Goal: Task Accomplishment & Management: Manage account settings

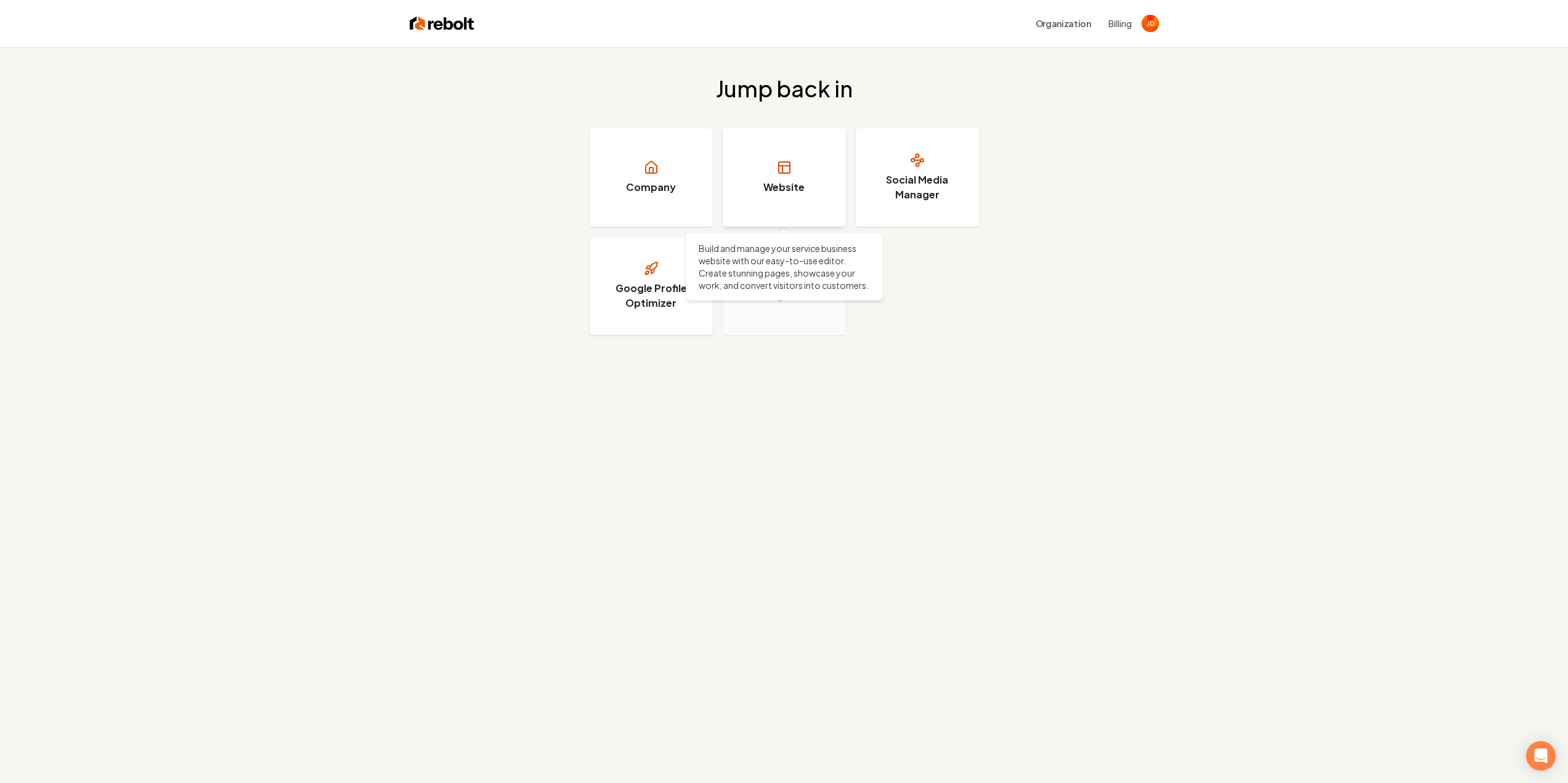
click at [810, 180] on link "Website" at bounding box center [784, 178] width 124 height 99
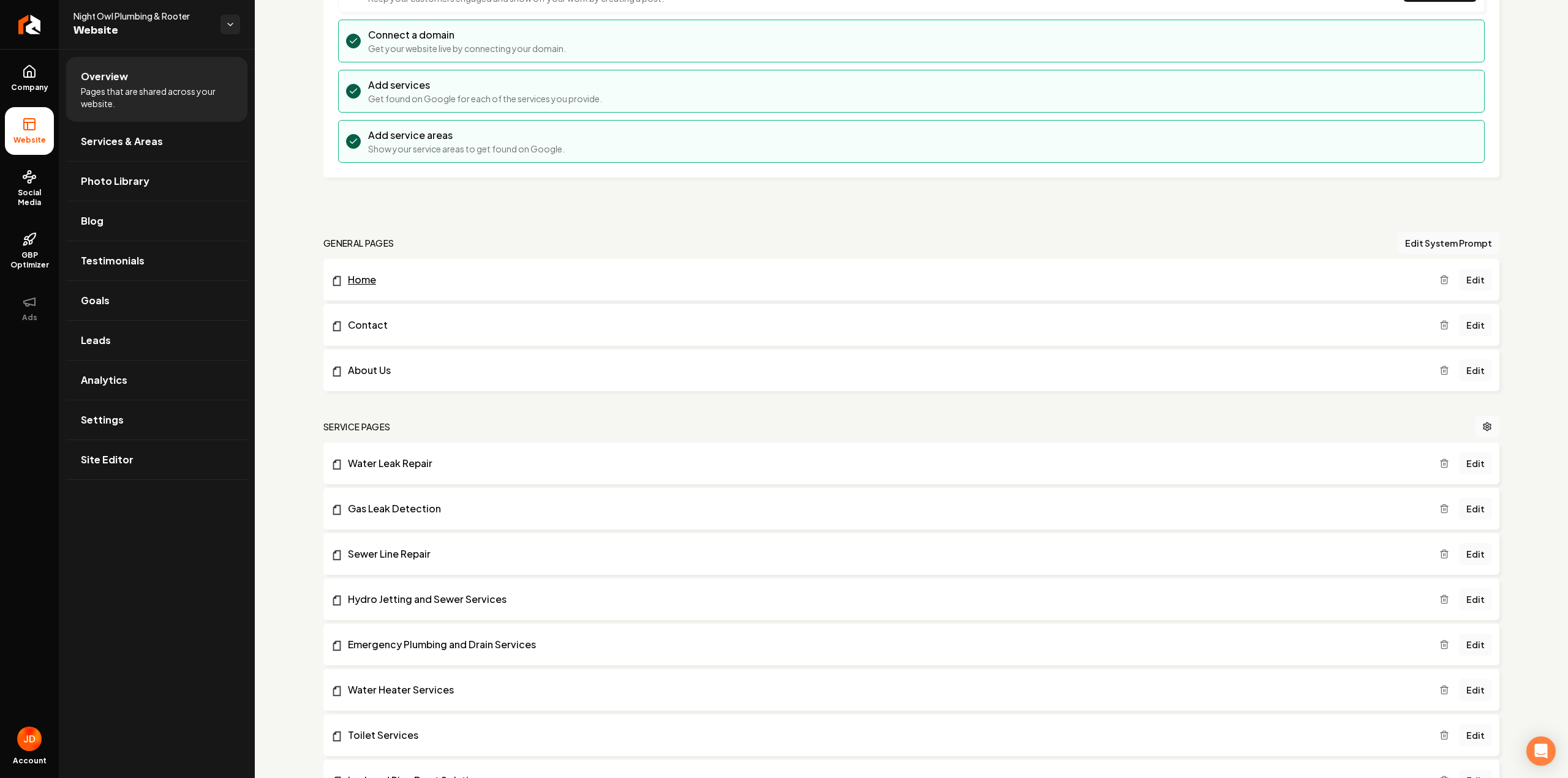
scroll to position [306, 0]
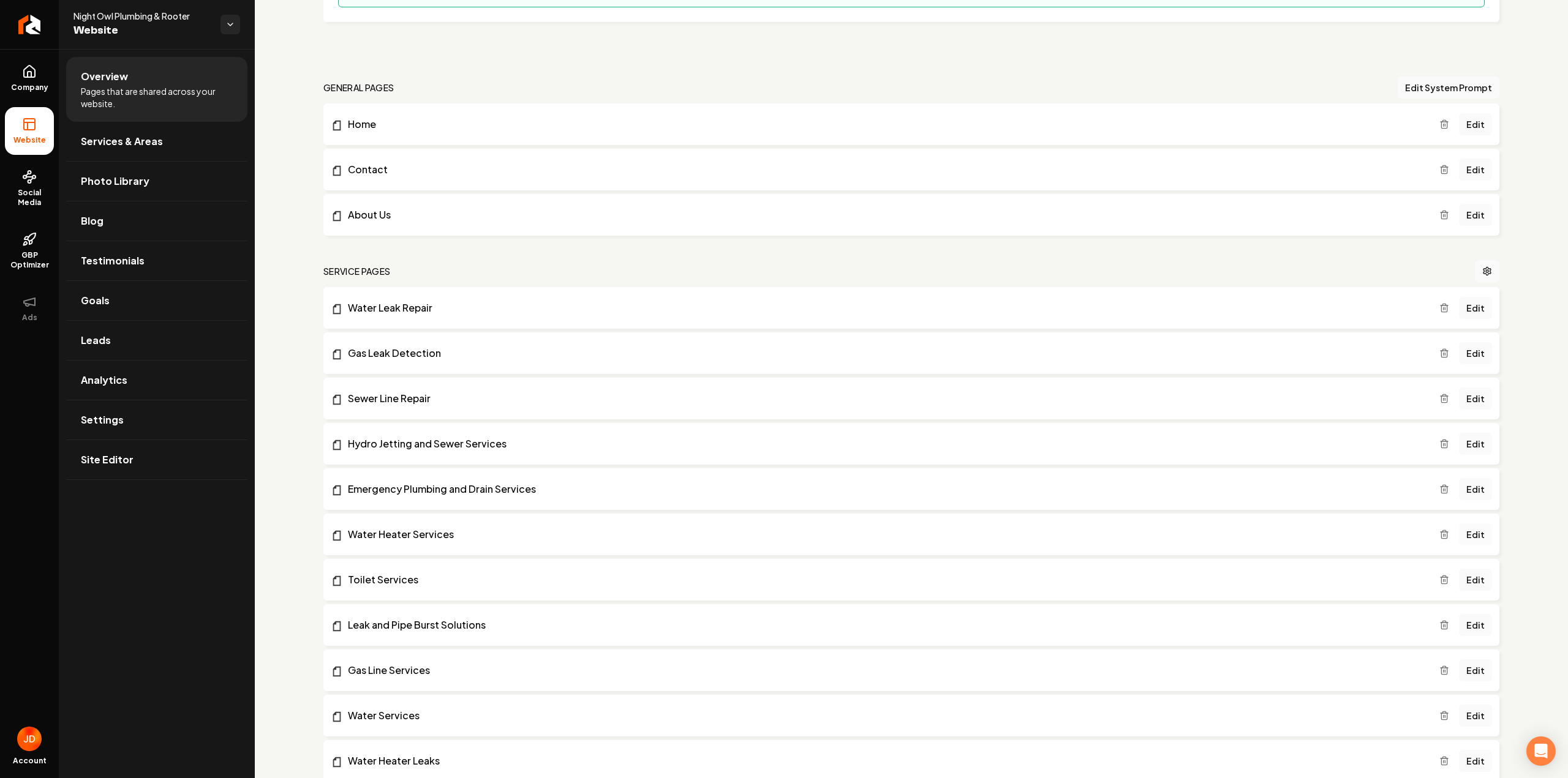
click at [1472, 533] on link "Edit" at bounding box center [1474, 533] width 33 height 22
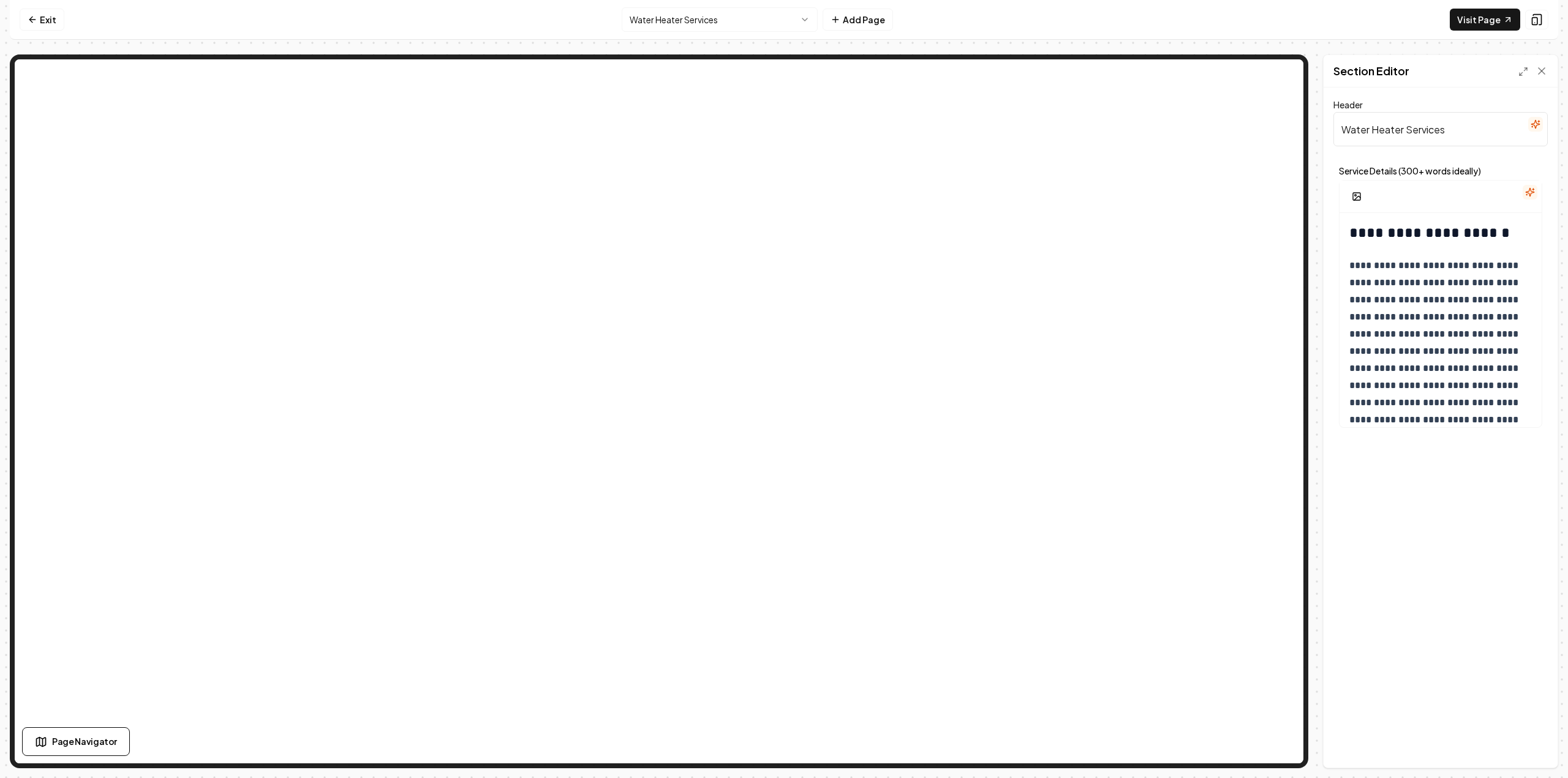
click at [1533, 191] on icon "button" at bounding box center [1529, 192] width 9 height 9
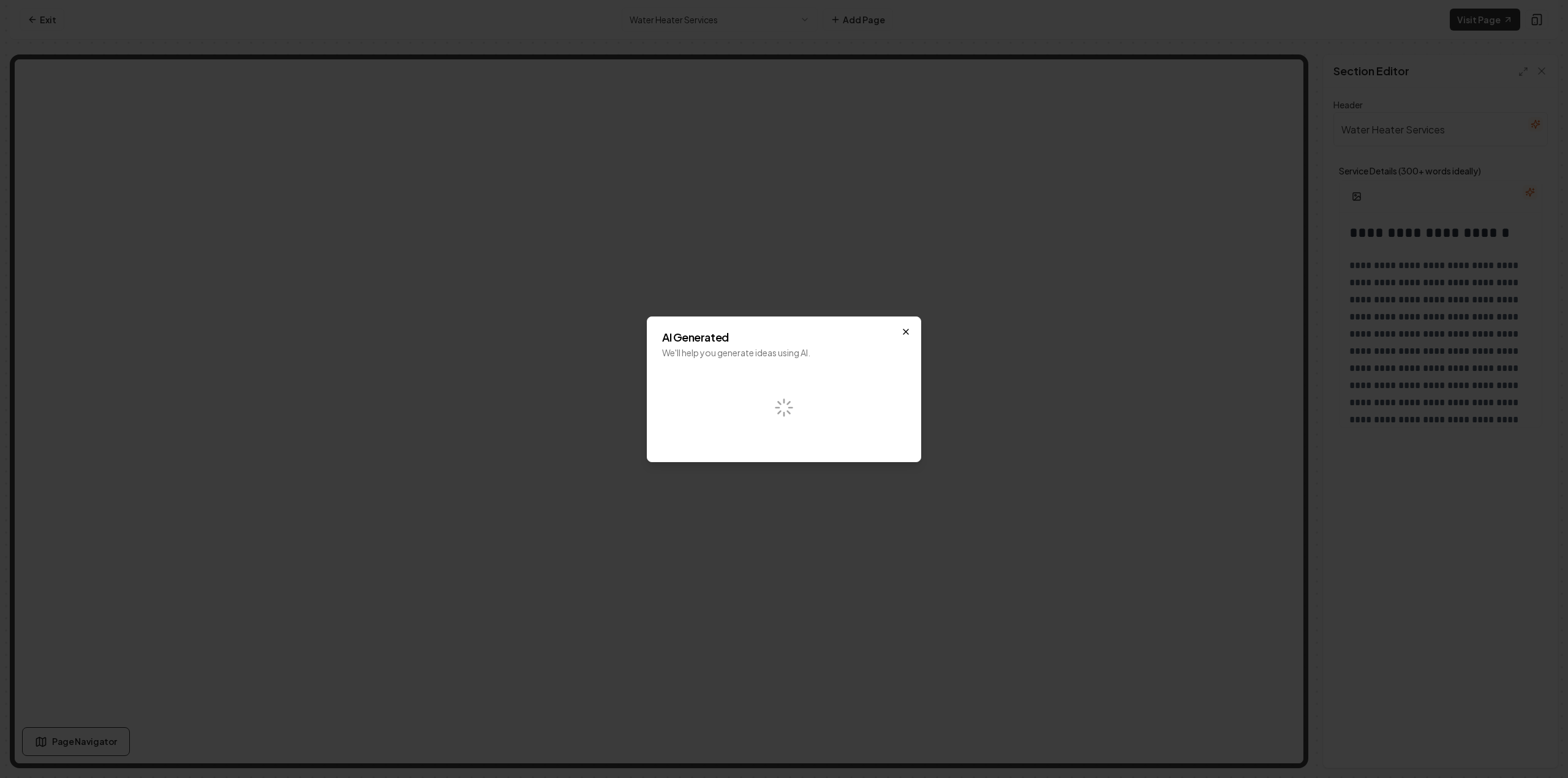
click at [902, 331] on icon "button" at bounding box center [906, 331] width 9 height 9
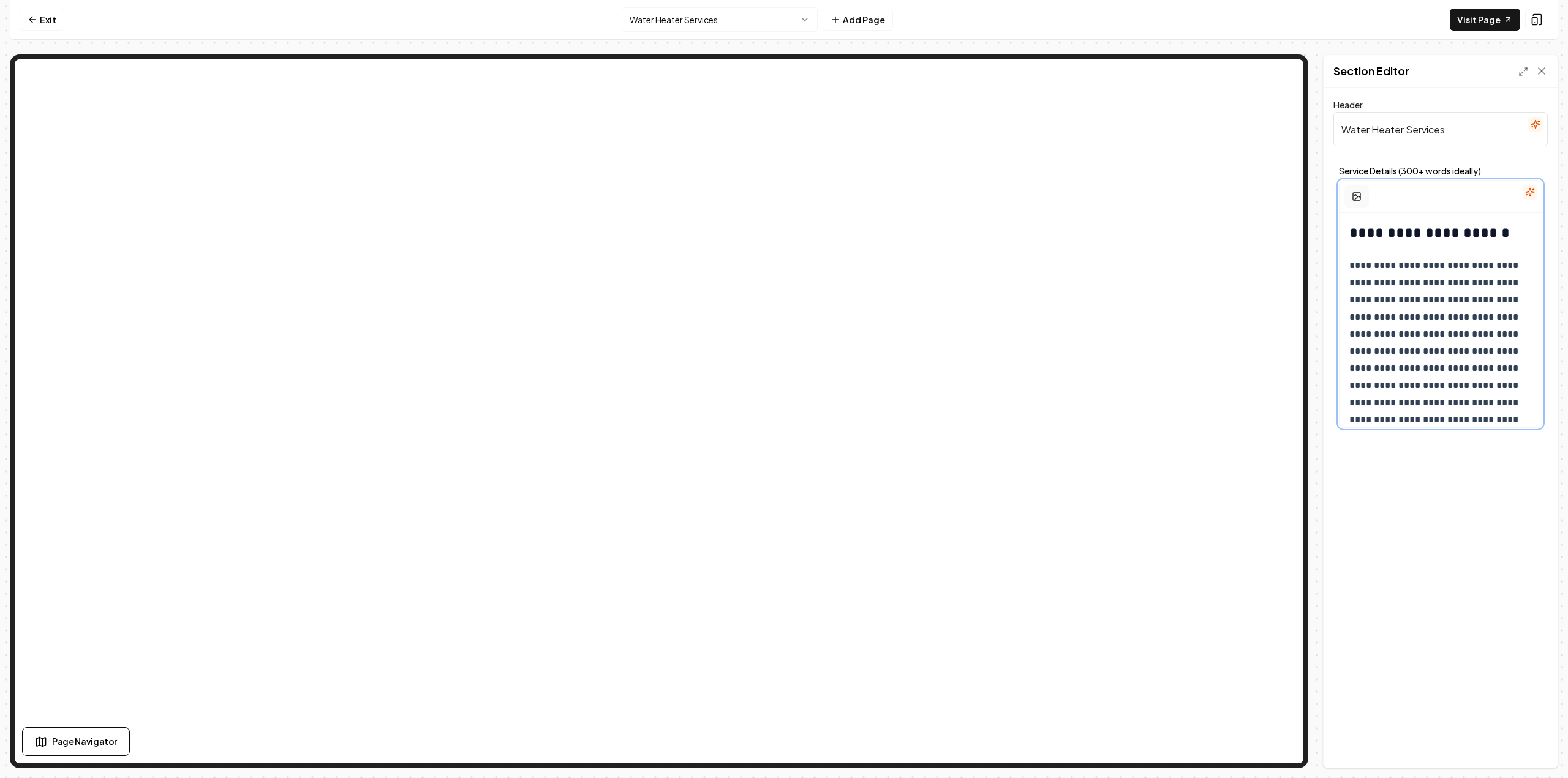
click at [1357, 198] on icon "button" at bounding box center [1356, 196] width 9 height 9
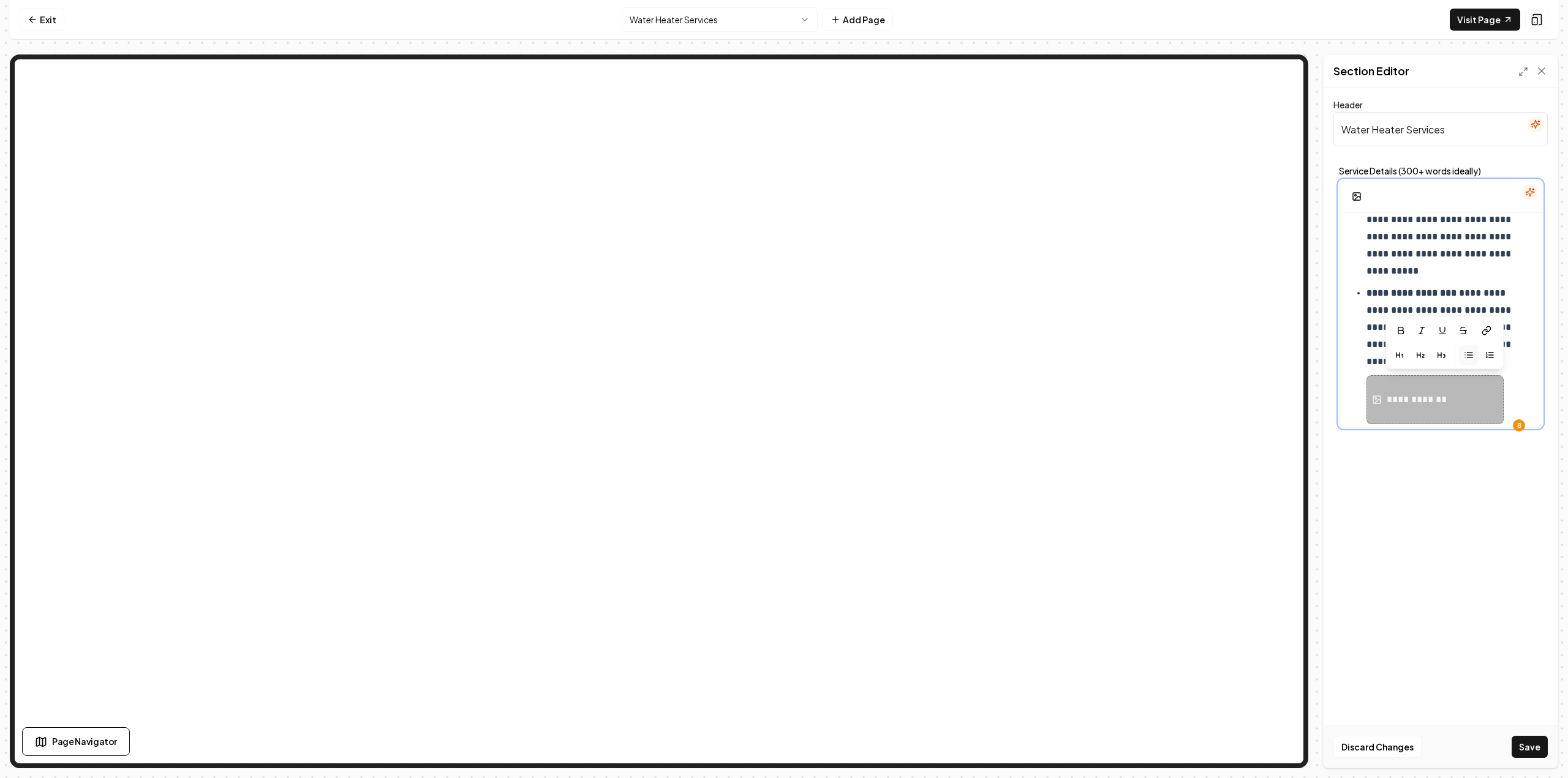
click at [1432, 401] on div "**********" at bounding box center [1418, 400] width 63 height 15
click at [1418, 246] on p "**********" at bounding box center [1443, 236] width 156 height 86
click at [1357, 196] on icon "button" at bounding box center [1356, 196] width 9 height 9
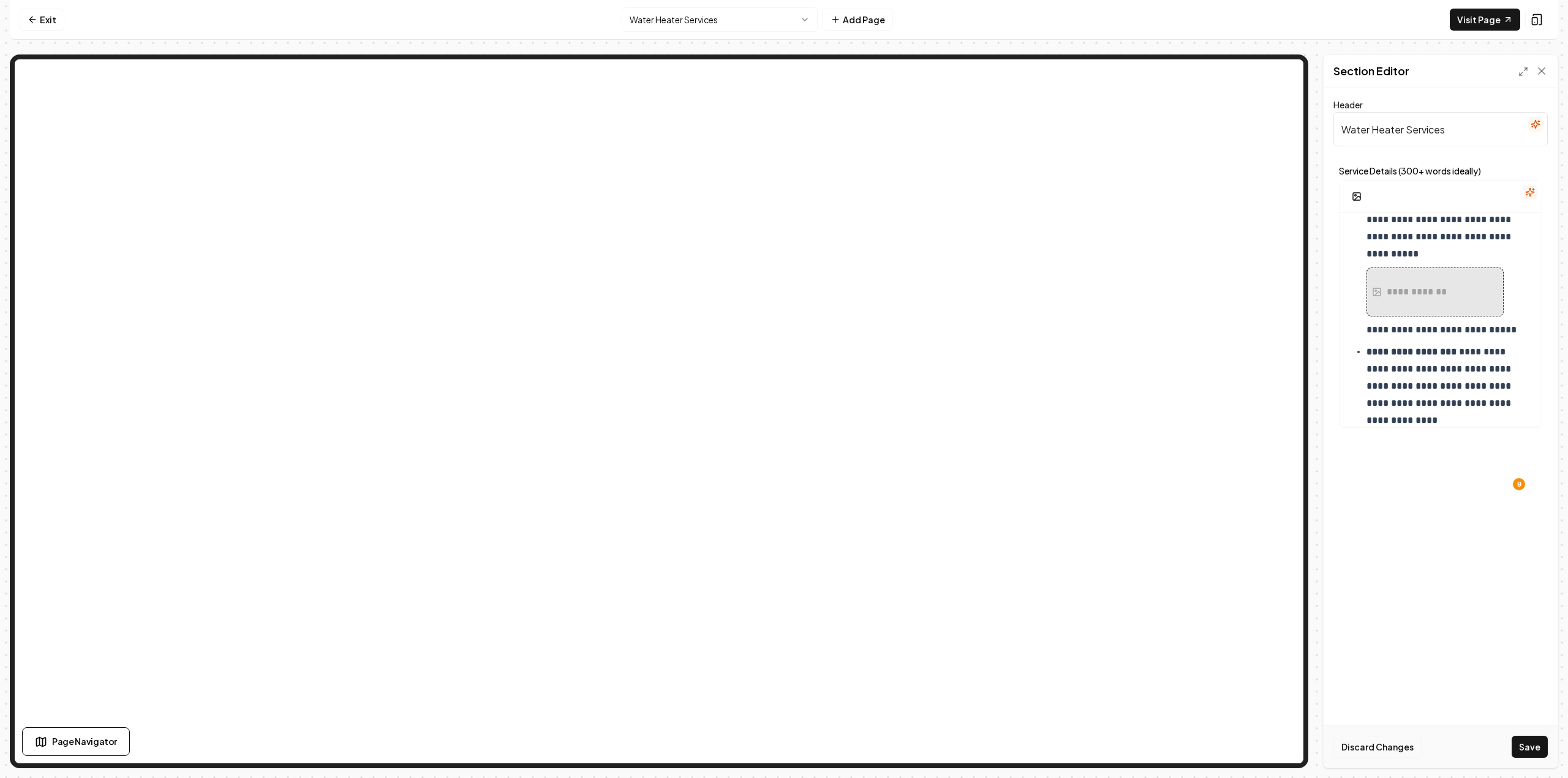
click at [1396, 751] on button "Discard Changes" at bounding box center [1376, 746] width 88 height 22
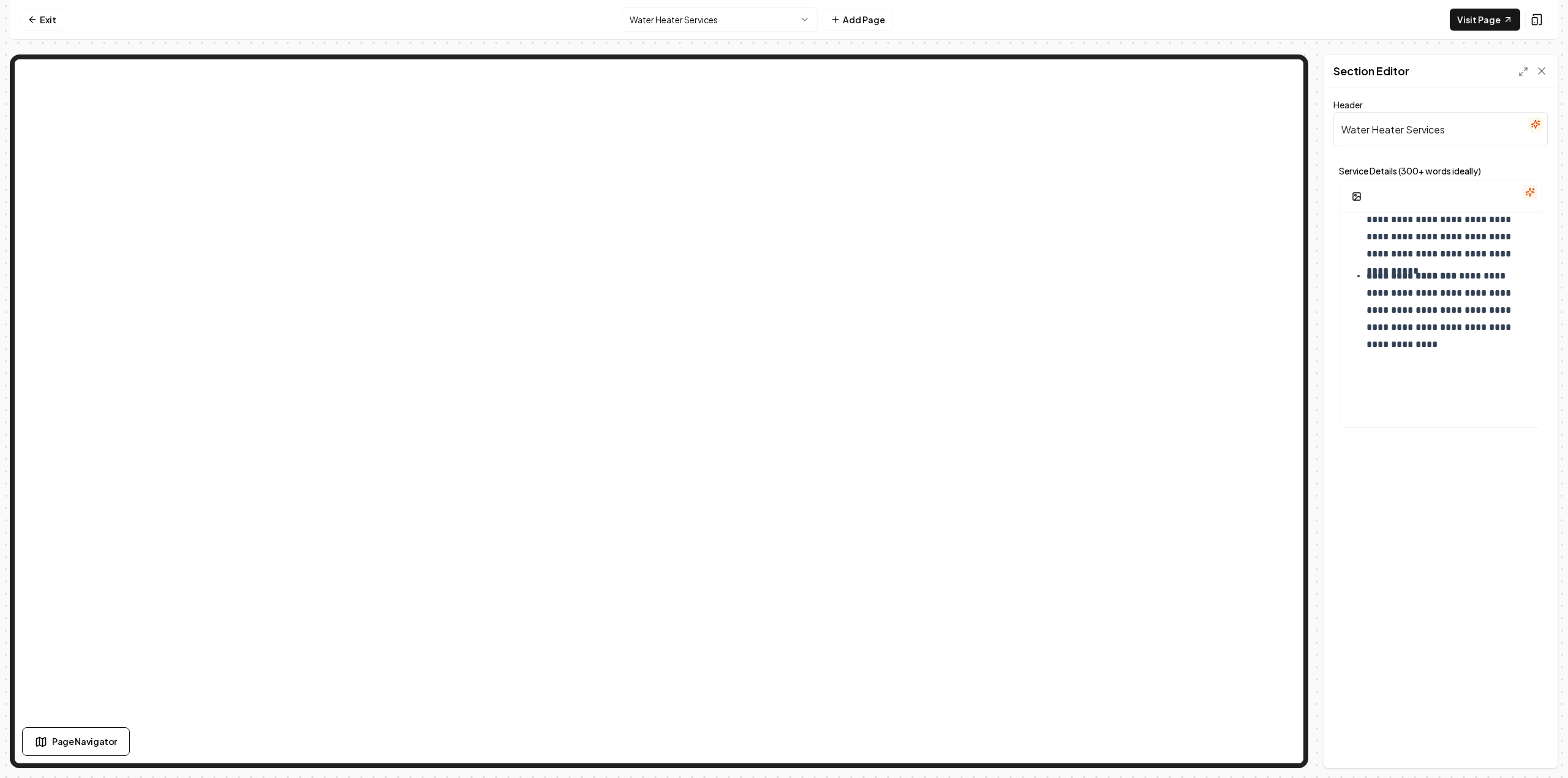
scroll to position [1828, 0]
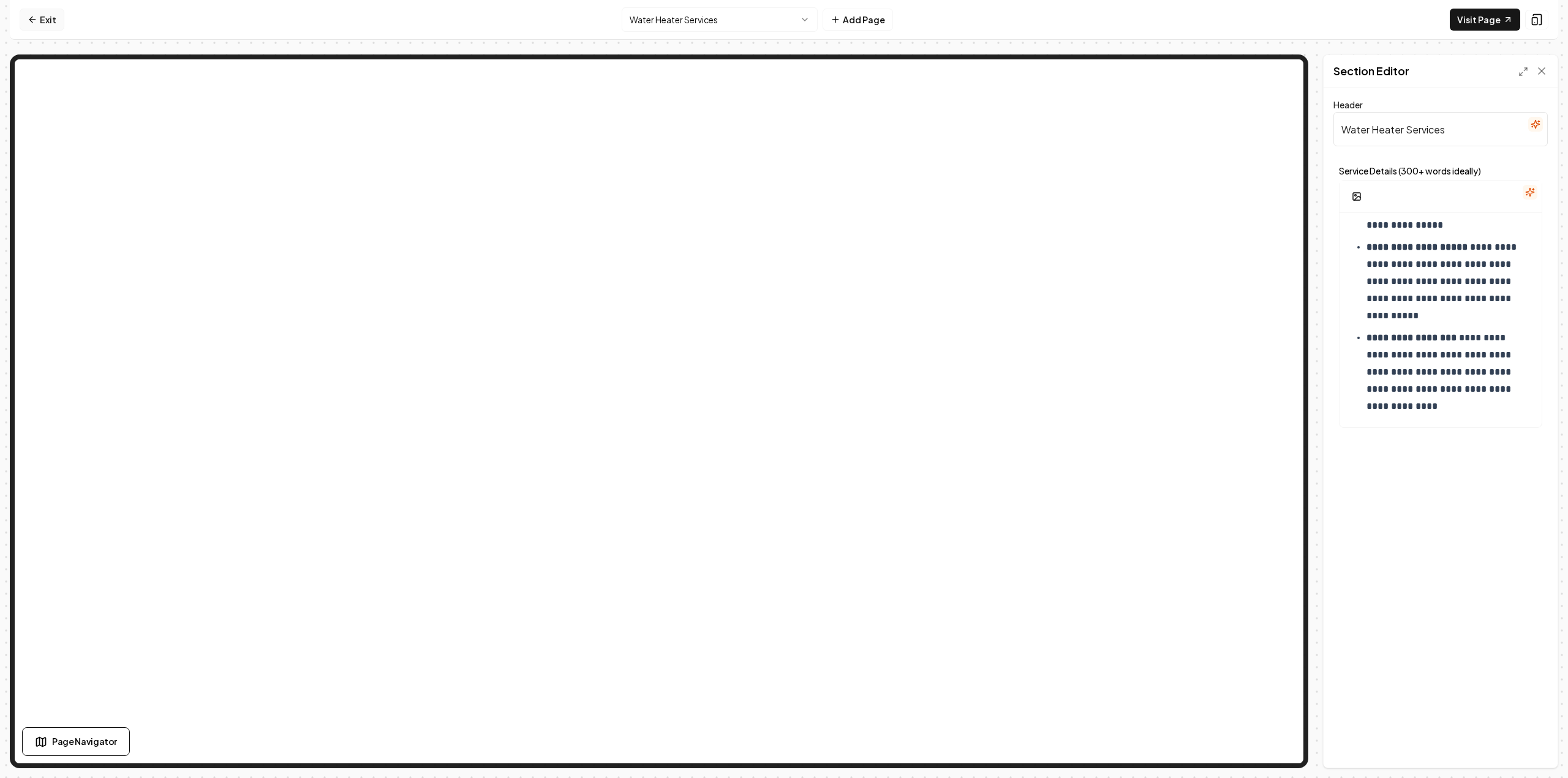
click at [39, 23] on link "Exit" at bounding box center [42, 19] width 44 height 22
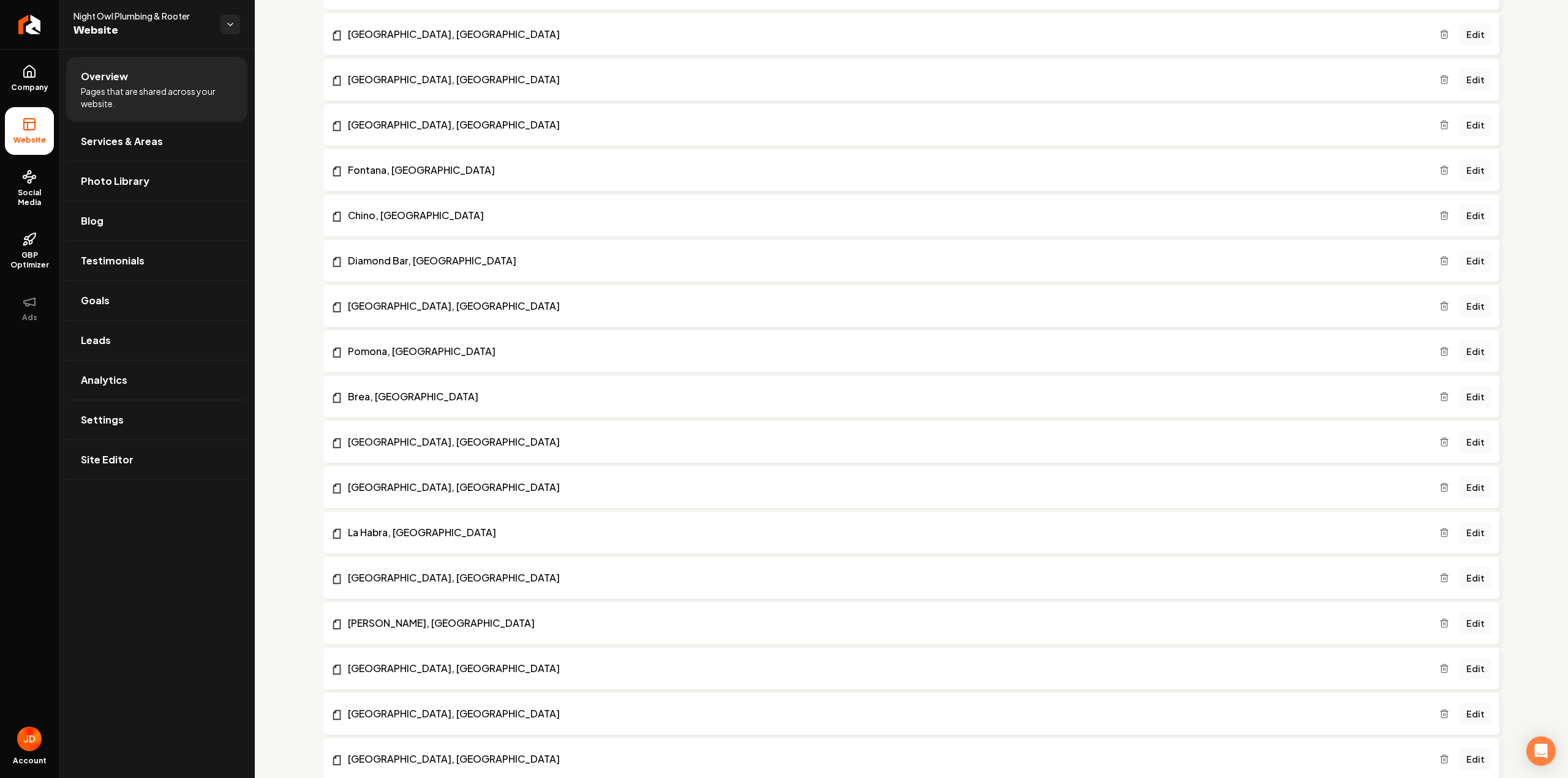
scroll to position [1822, 0]
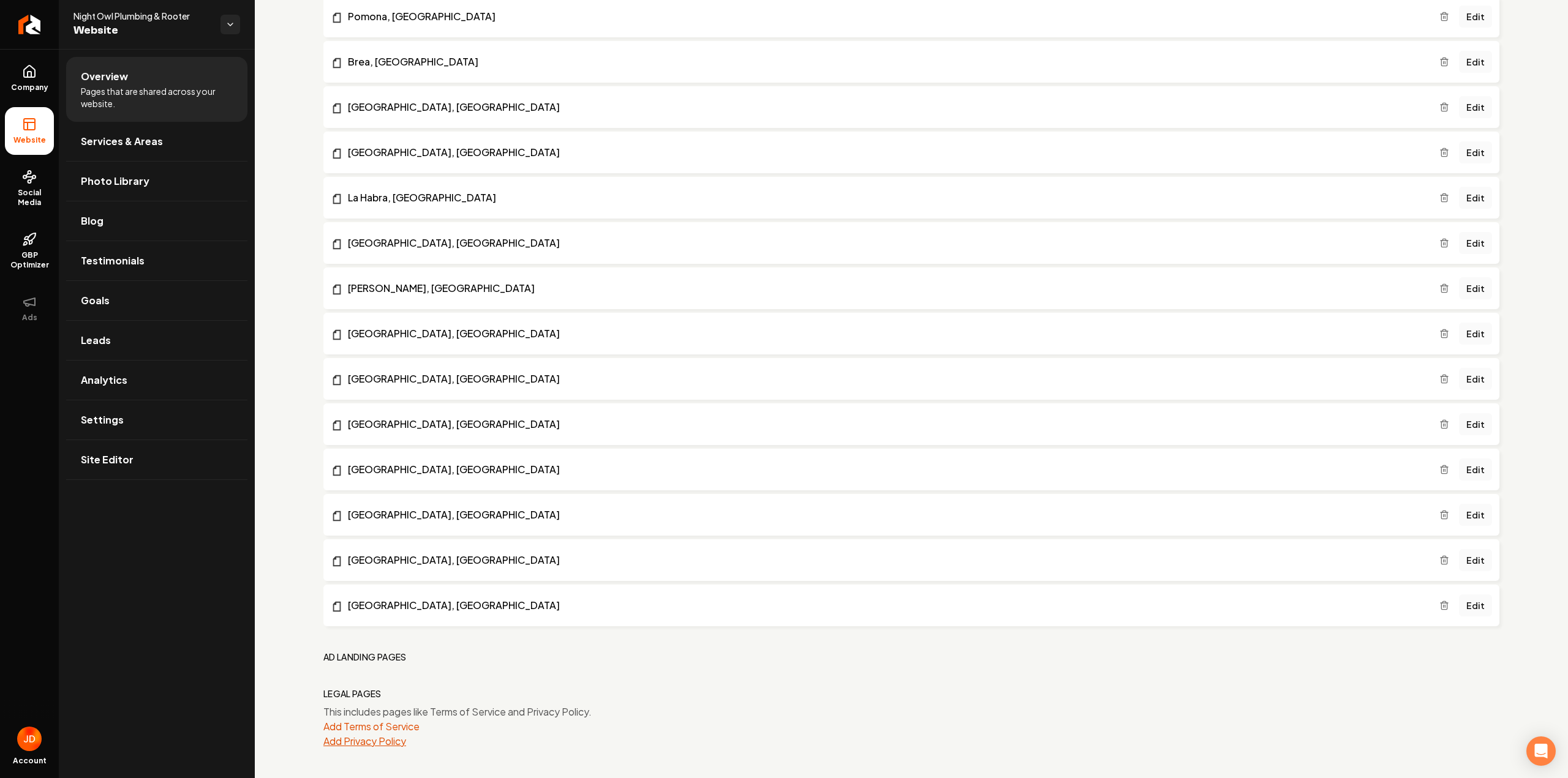
click at [346, 744] on button "Add Privacy Policy" at bounding box center [365, 741] width 83 height 15
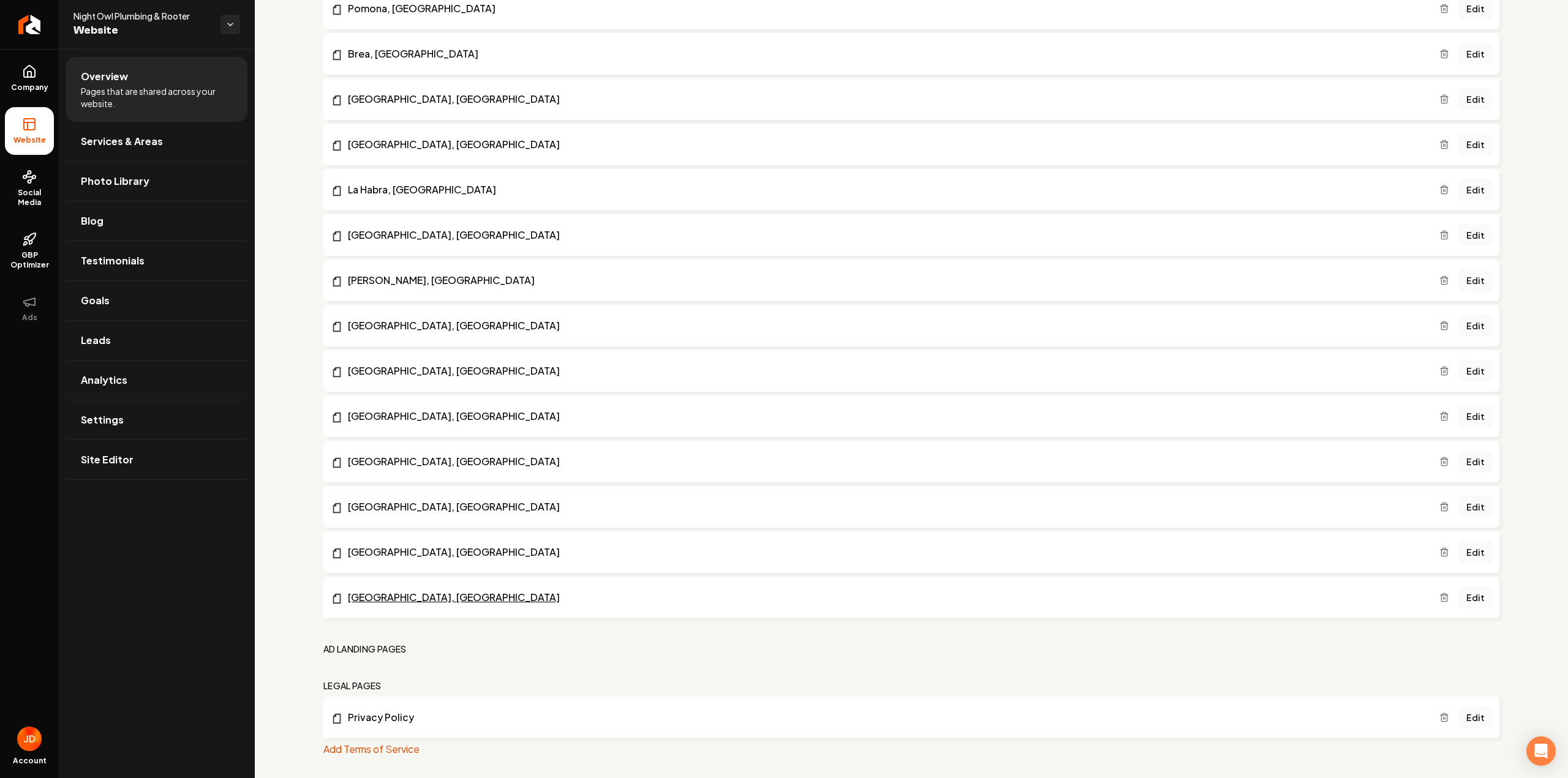
scroll to position [1838, 0]
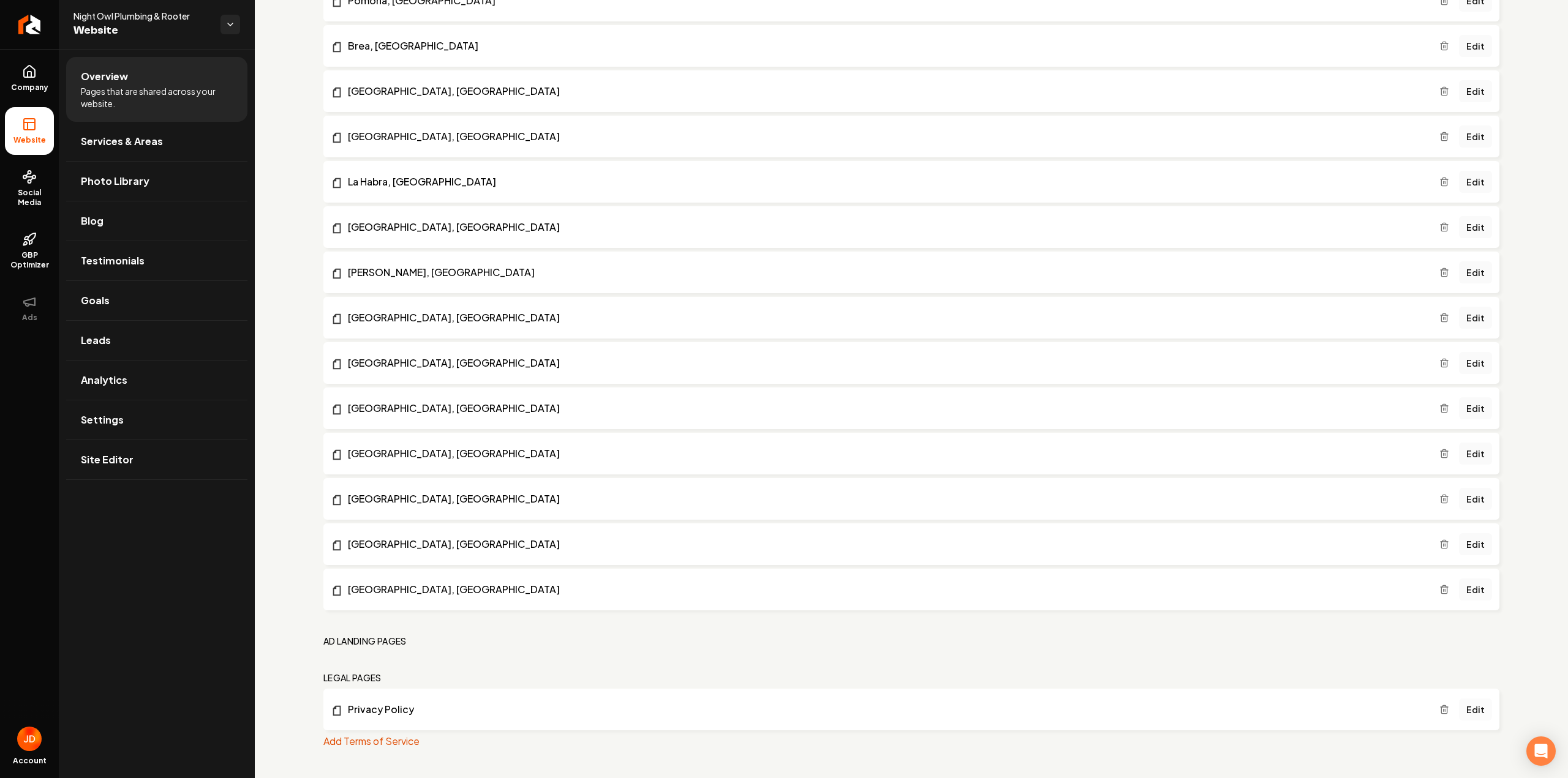
click at [1463, 713] on link "Edit" at bounding box center [1474, 709] width 33 height 22
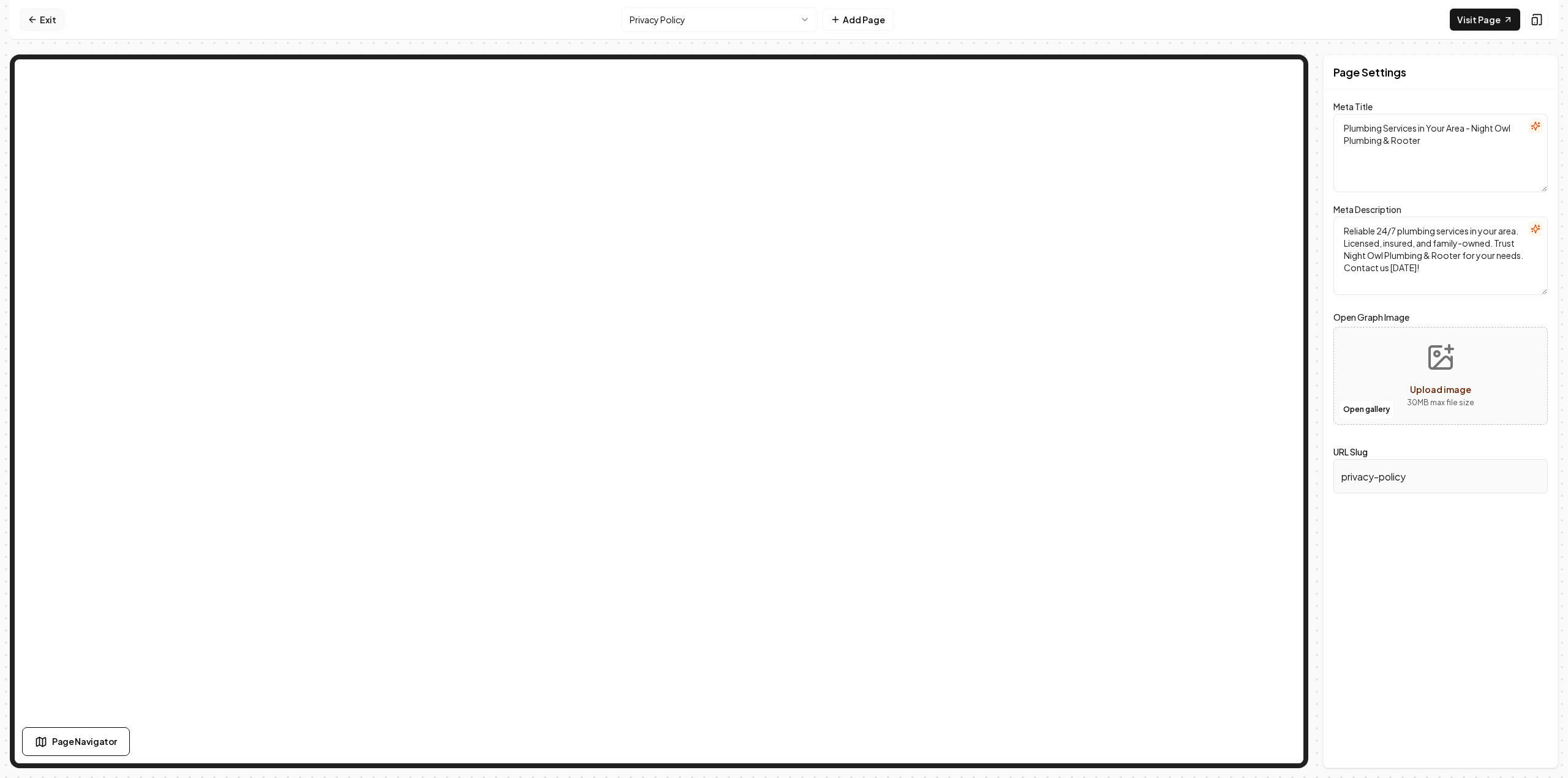
click at [50, 13] on link "Exit" at bounding box center [42, 19] width 44 height 22
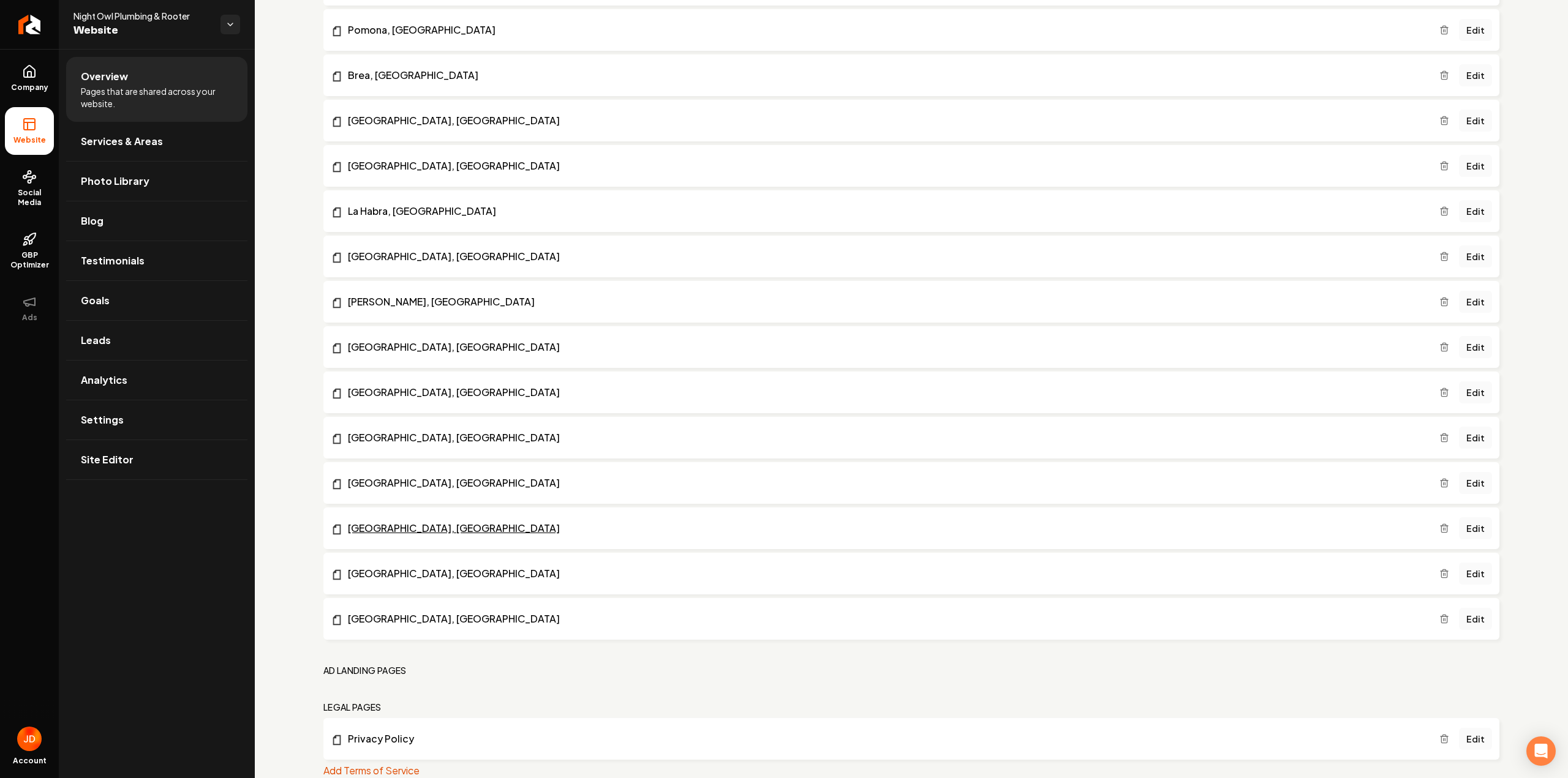
scroll to position [1838, 0]
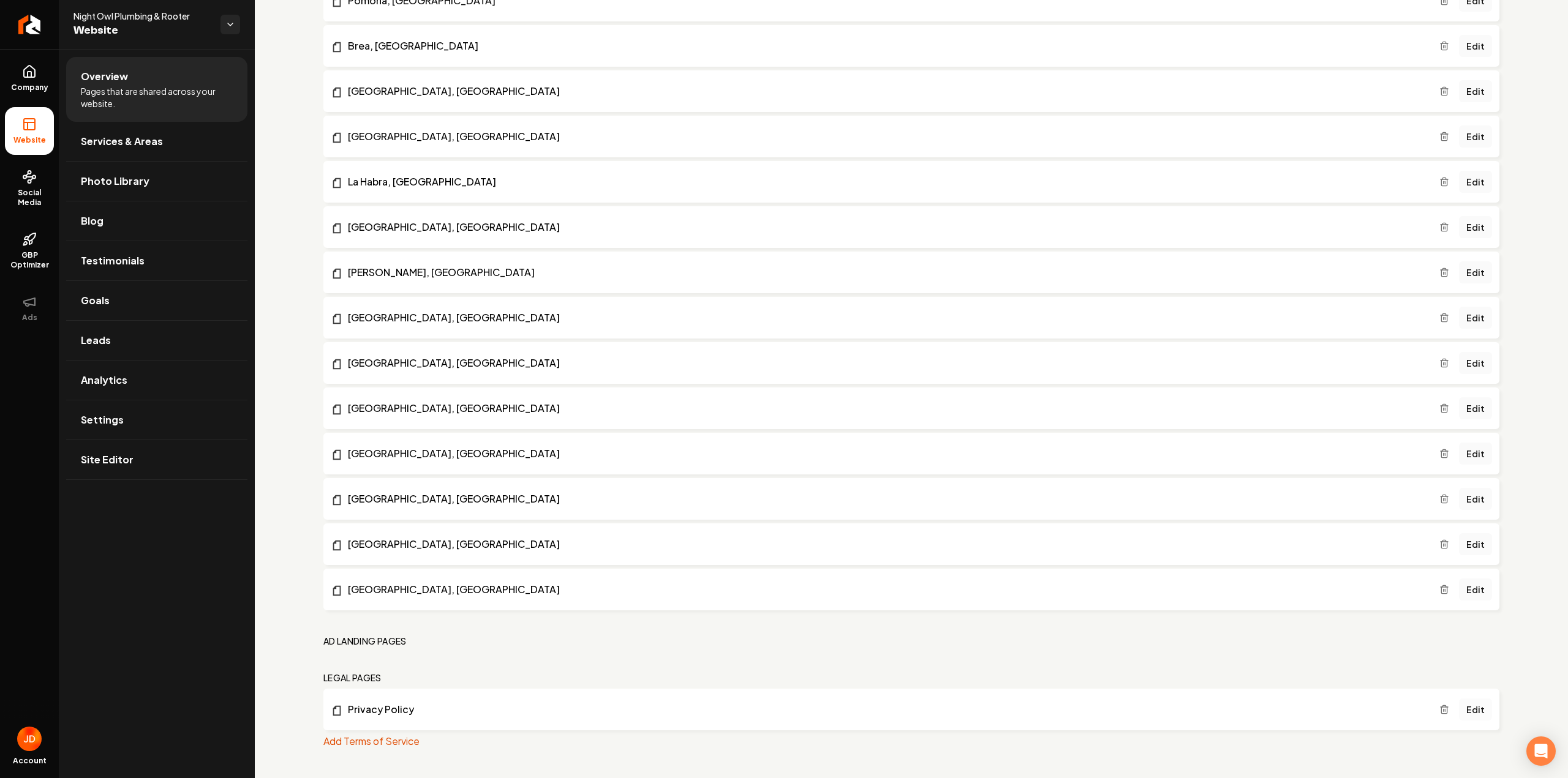
click at [1462, 711] on link "Edit" at bounding box center [1474, 709] width 33 height 22
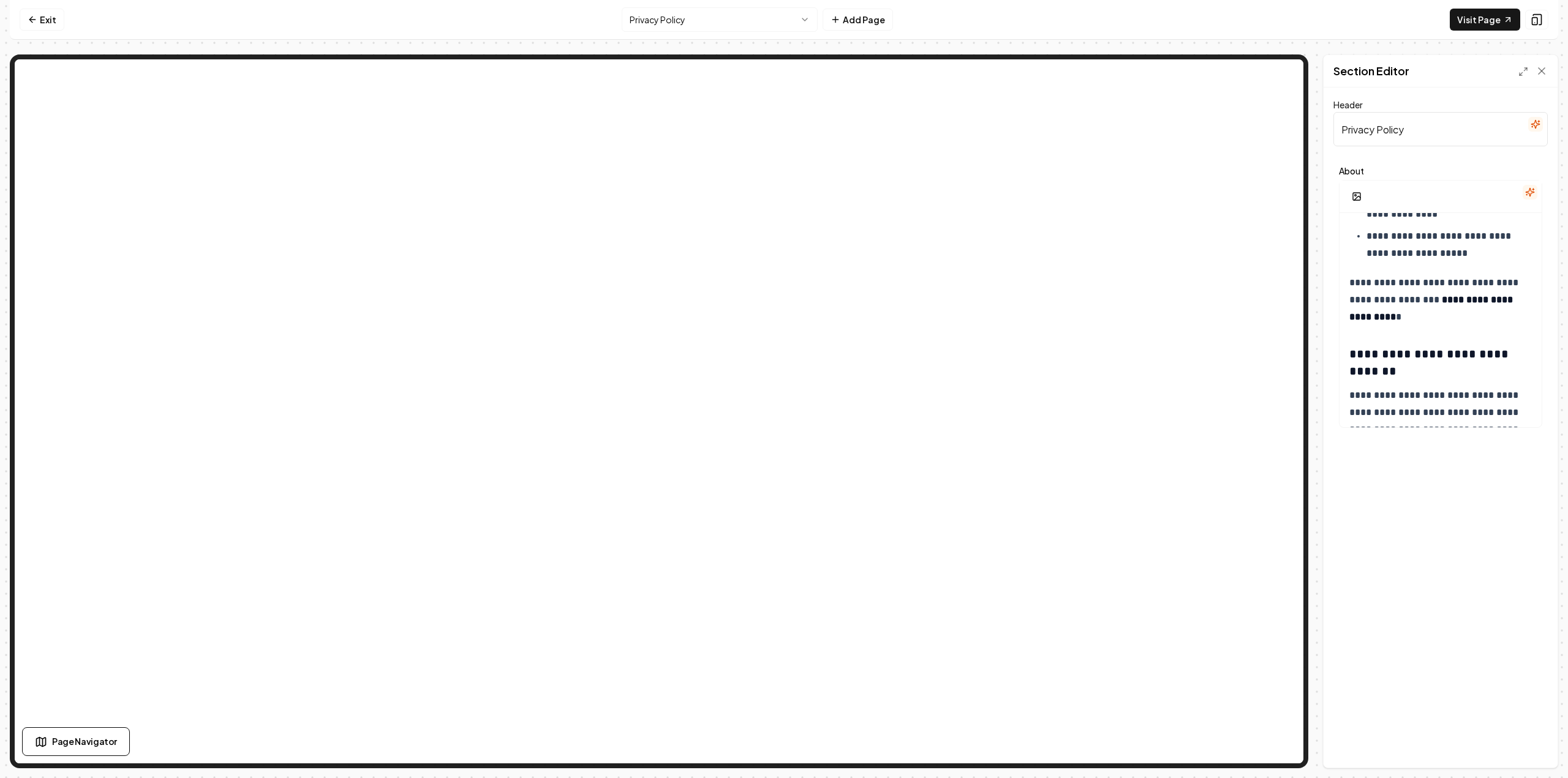
scroll to position [2055, 0]
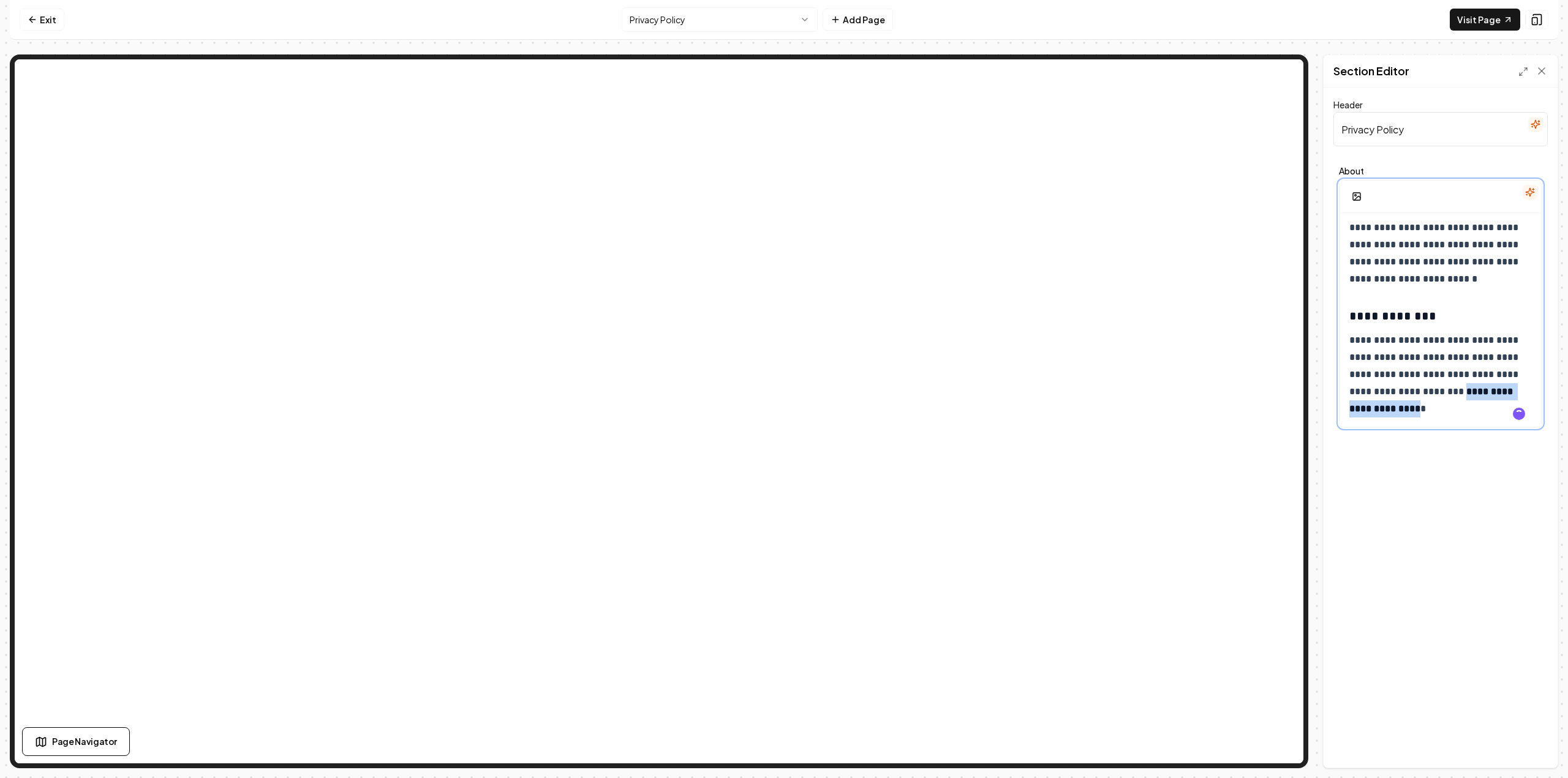
drag, startPoint x: 1484, startPoint y: 411, endPoint x: 1348, endPoint y: 412, distance: 136.0
click at [1490, 405] on p "**********" at bounding box center [1435, 374] width 173 height 86
paste div
click at [1492, 408] on p "**********" at bounding box center [1435, 374] width 173 height 86
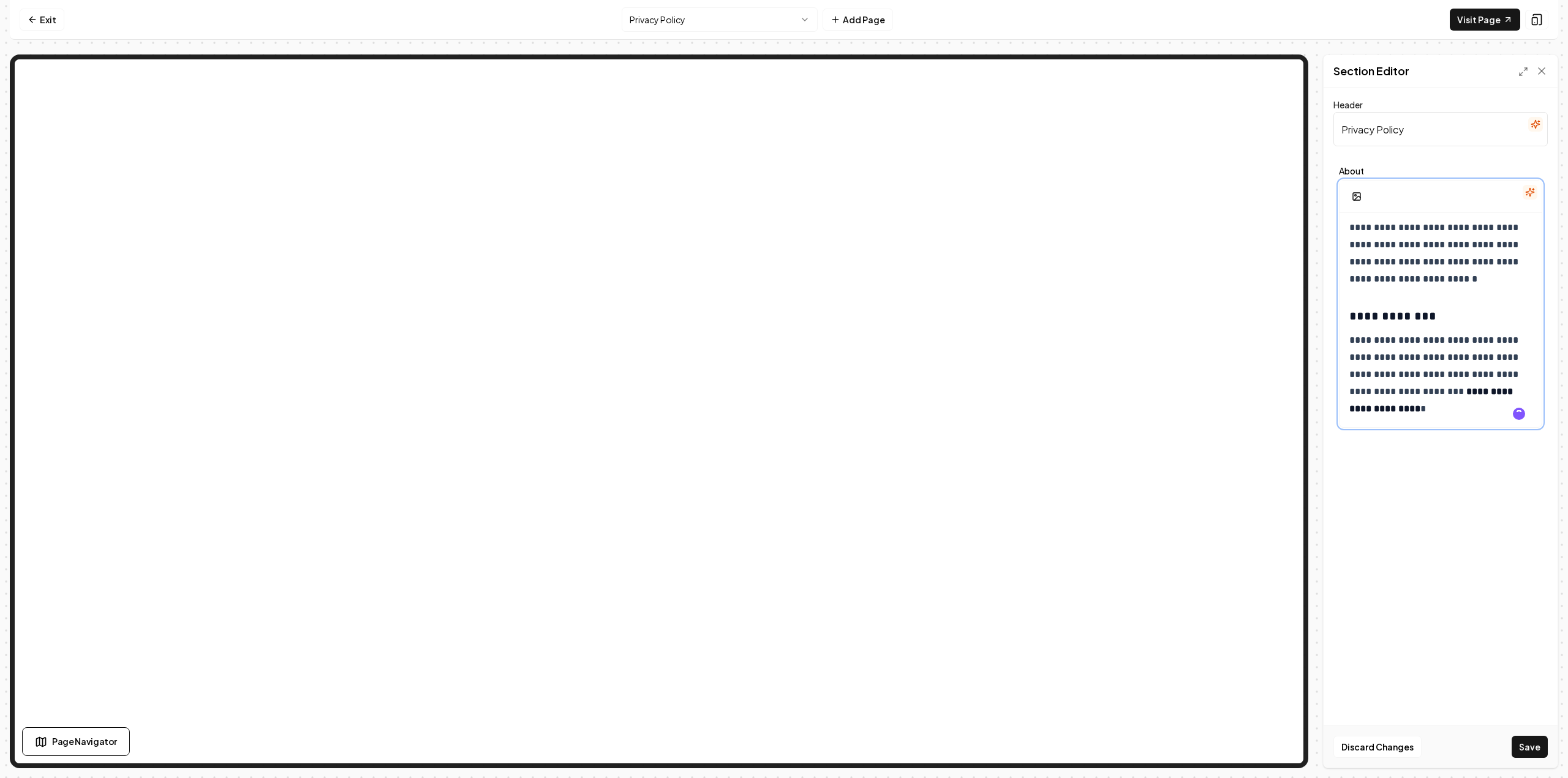
scroll to position [2080, 0]
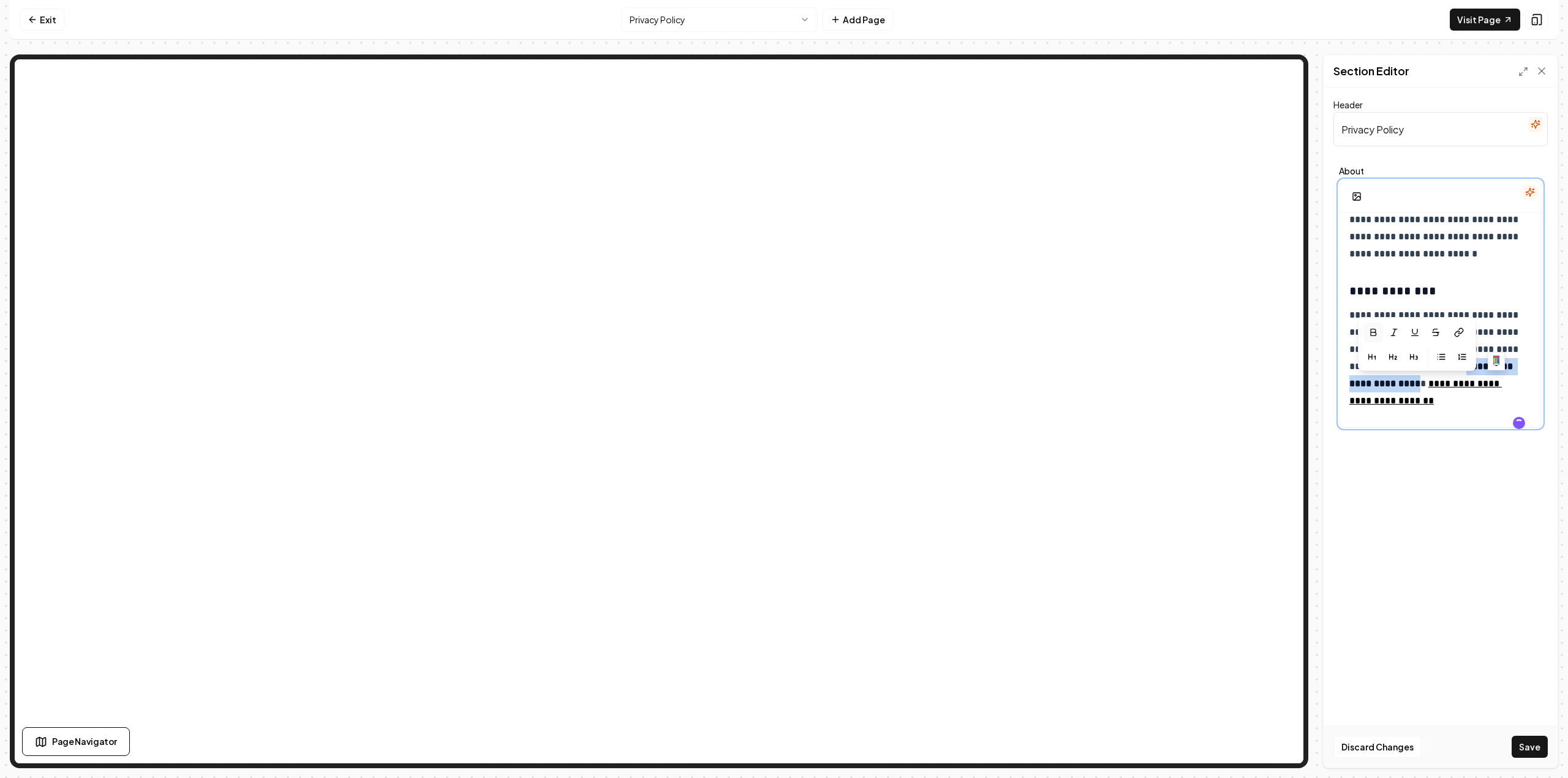
drag, startPoint x: 1484, startPoint y: 388, endPoint x: 1333, endPoint y: 384, distance: 151.1
click at [1333, 384] on div "**********" at bounding box center [1440, 428] width 234 height 680
click at [1508, 387] on p "**********" at bounding box center [1435, 366] width 173 height 120
drag, startPoint x: 1492, startPoint y: 383, endPoint x: 1343, endPoint y: 387, distance: 149.1
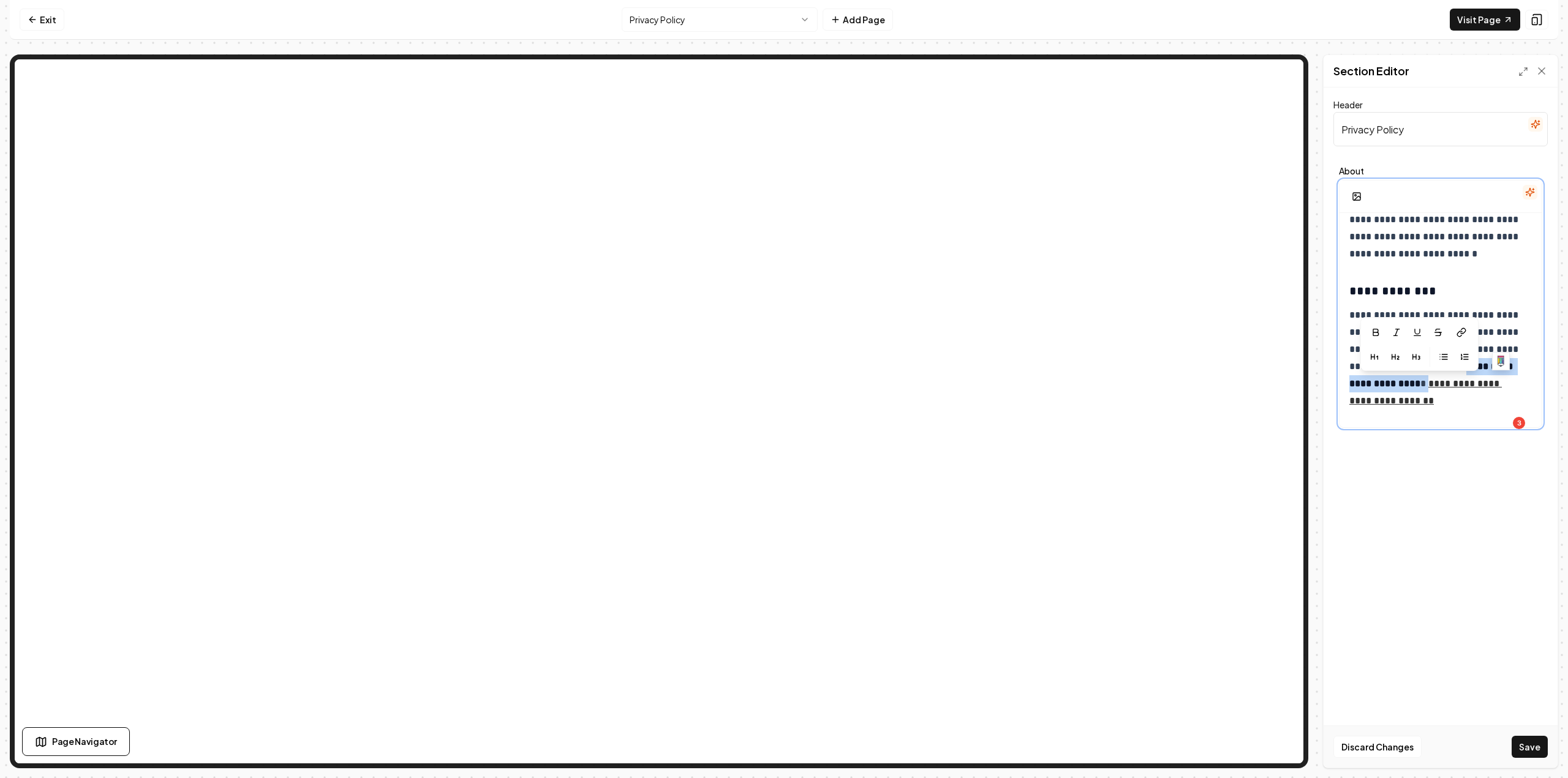
scroll to position [2075, 0]
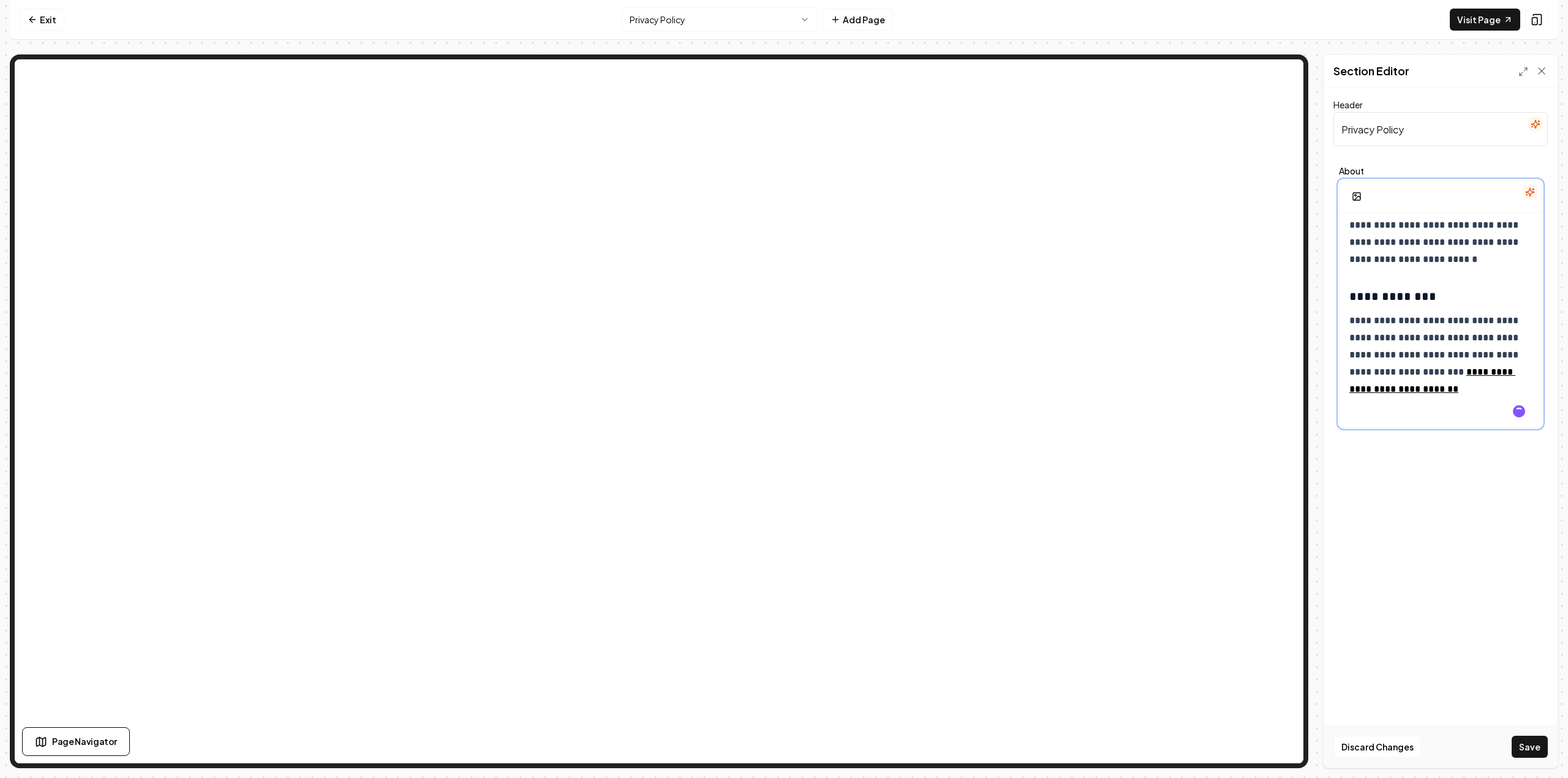
click at [1386, 407] on p "**********" at bounding box center [1435, 364] width 173 height 103
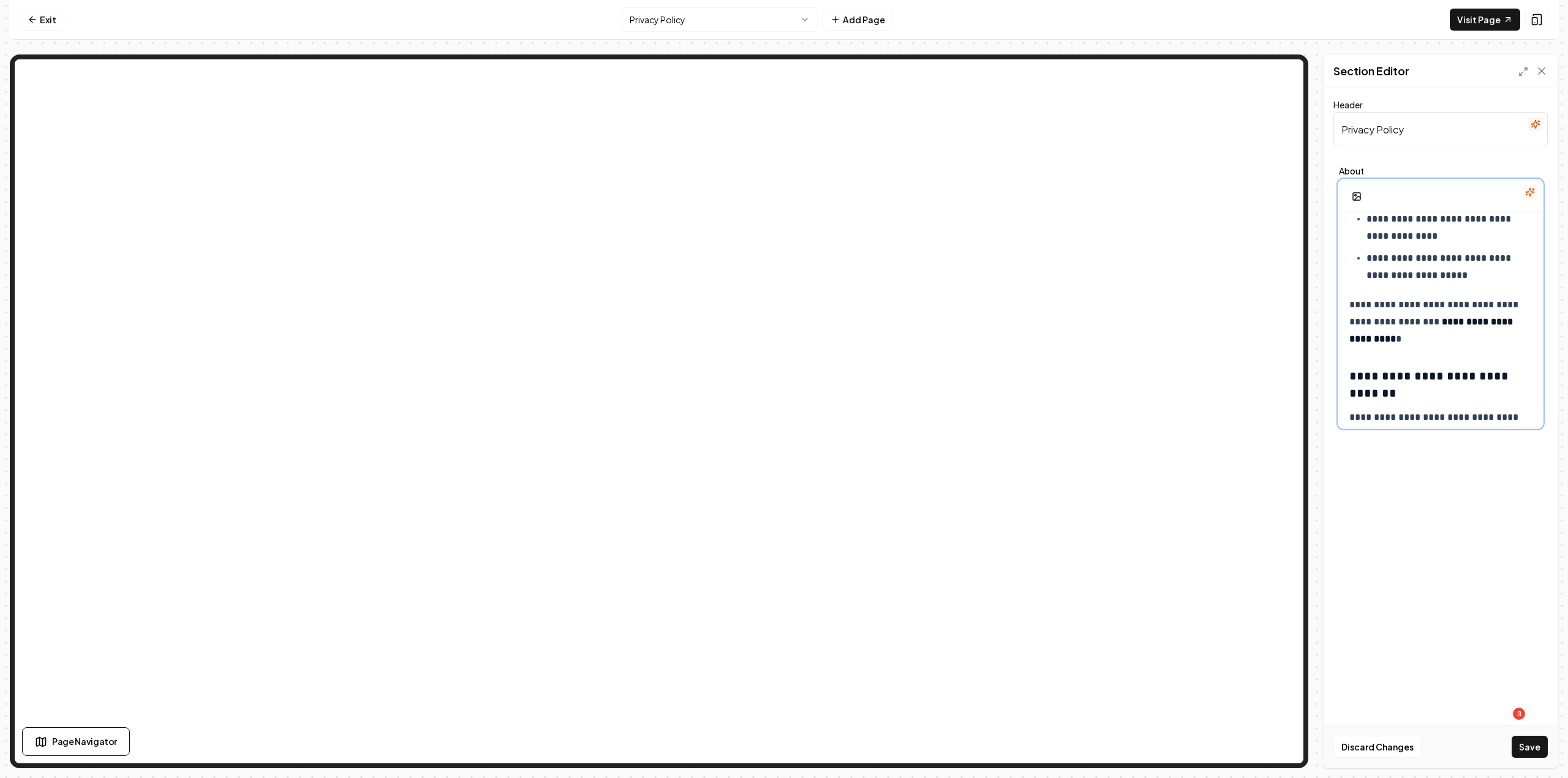
scroll to position [1871, 0]
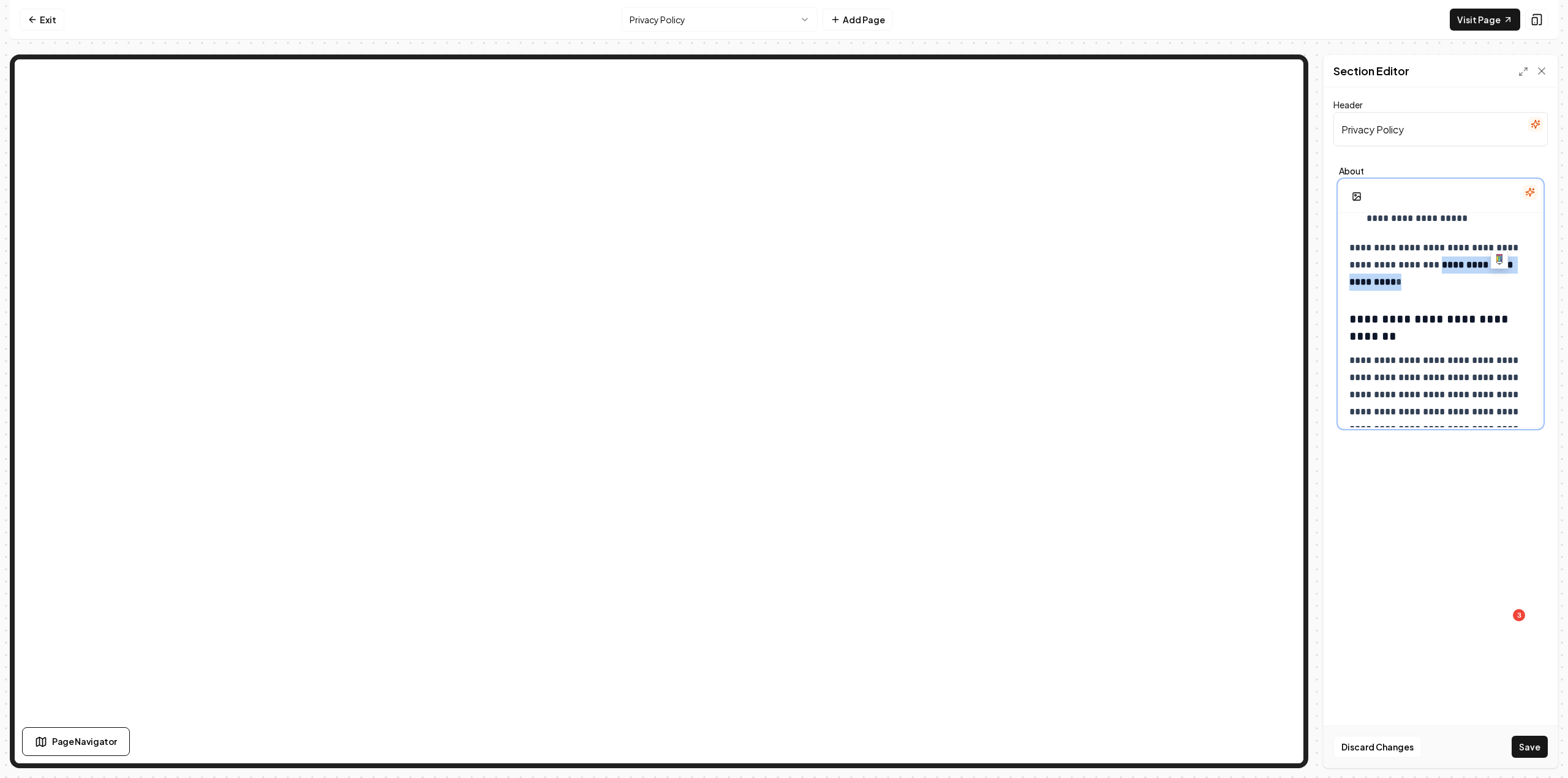
drag, startPoint x: 1494, startPoint y: 284, endPoint x: 1350, endPoint y: 286, distance: 144.0
click at [1350, 286] on p "**********" at bounding box center [1435, 264] width 173 height 51
click at [1540, 753] on button "Save" at bounding box center [1529, 746] width 36 height 22
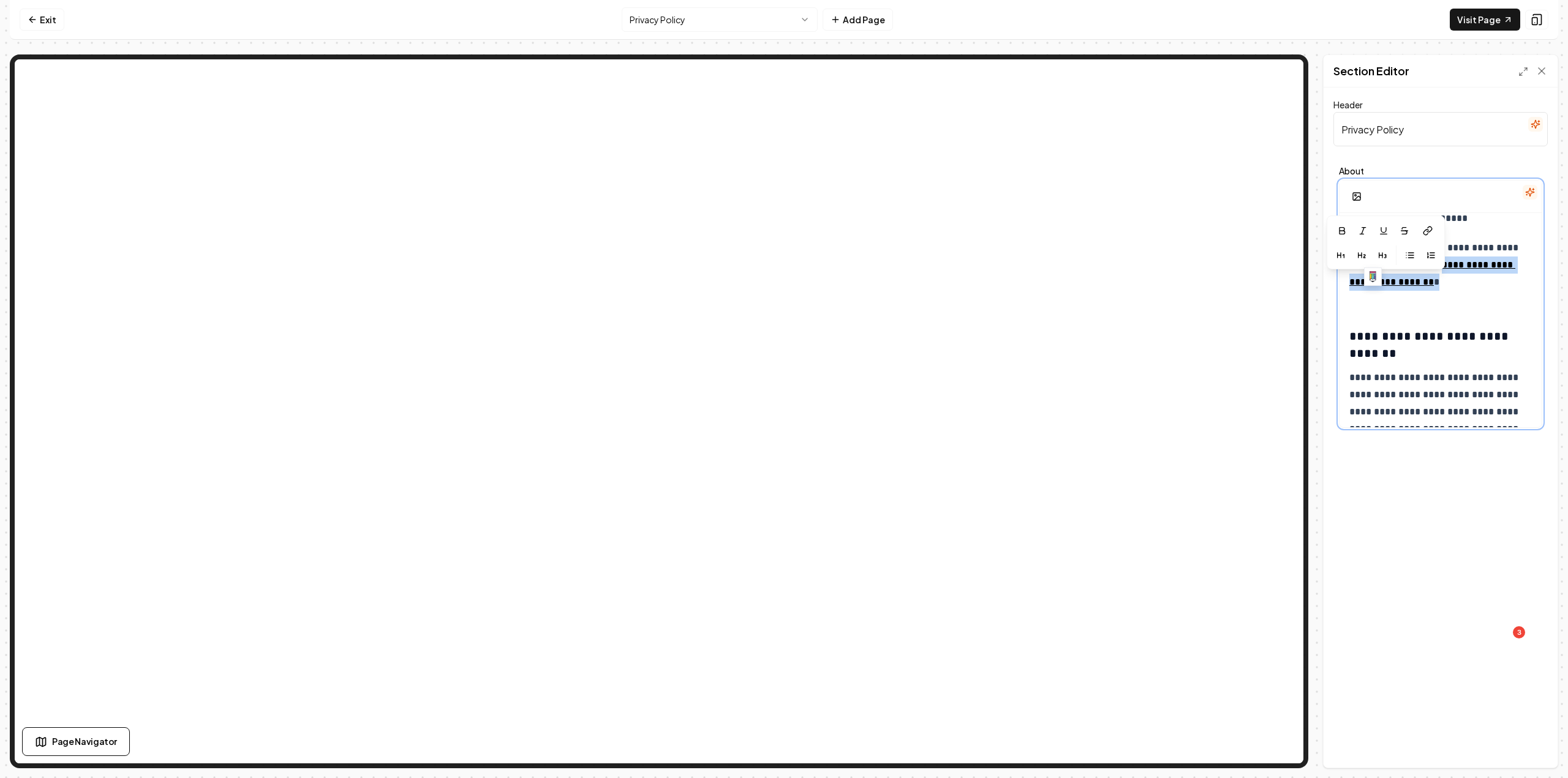
drag, startPoint x: 1363, startPoint y: 298, endPoint x: 1349, endPoint y: 289, distance: 16.6
click at [1349, 289] on p "**********" at bounding box center [1435, 273] width 173 height 69
click at [1339, 230] on icon "button" at bounding box center [1342, 230] width 6 height 7
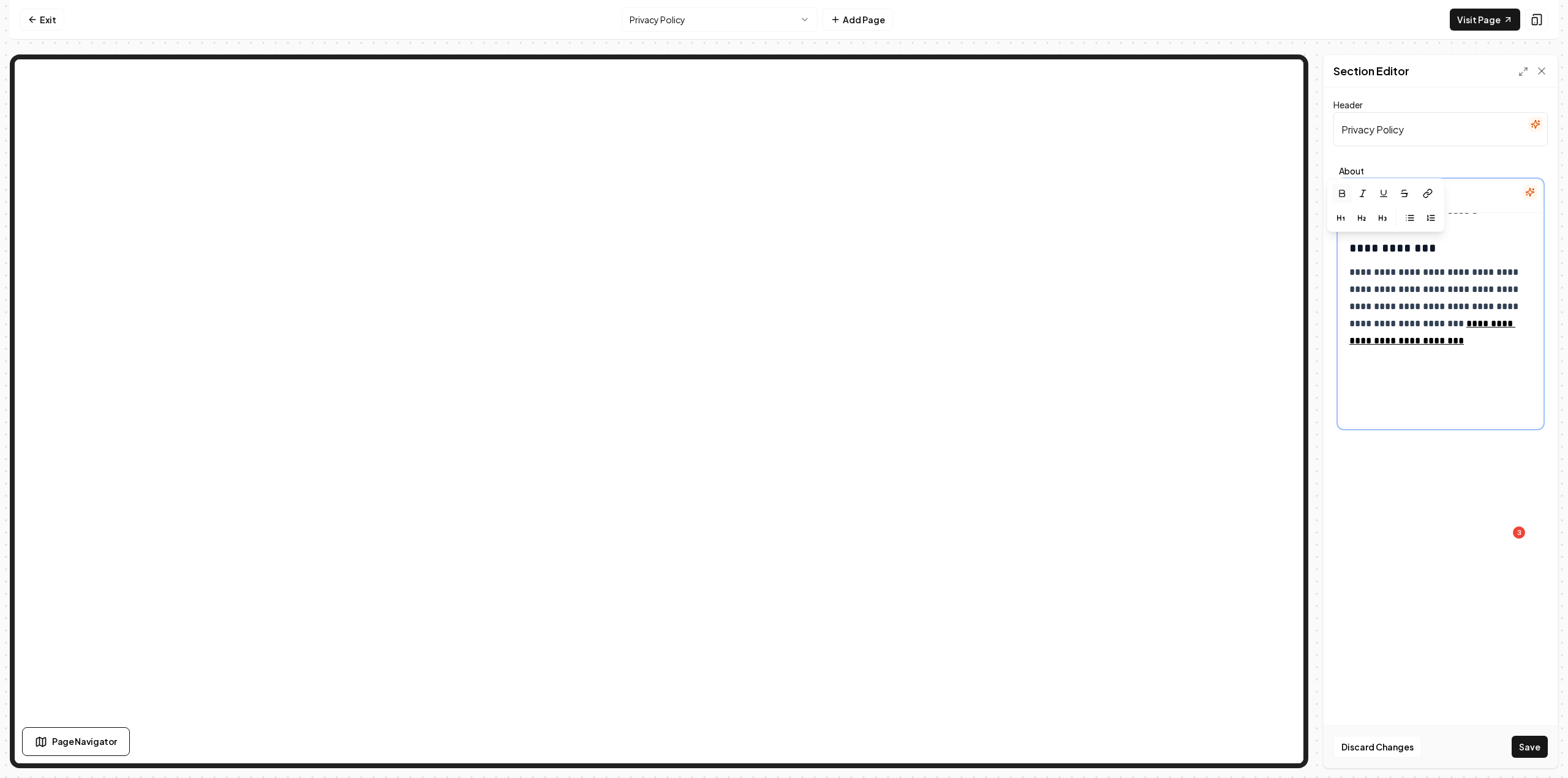
scroll to position [2092, 0]
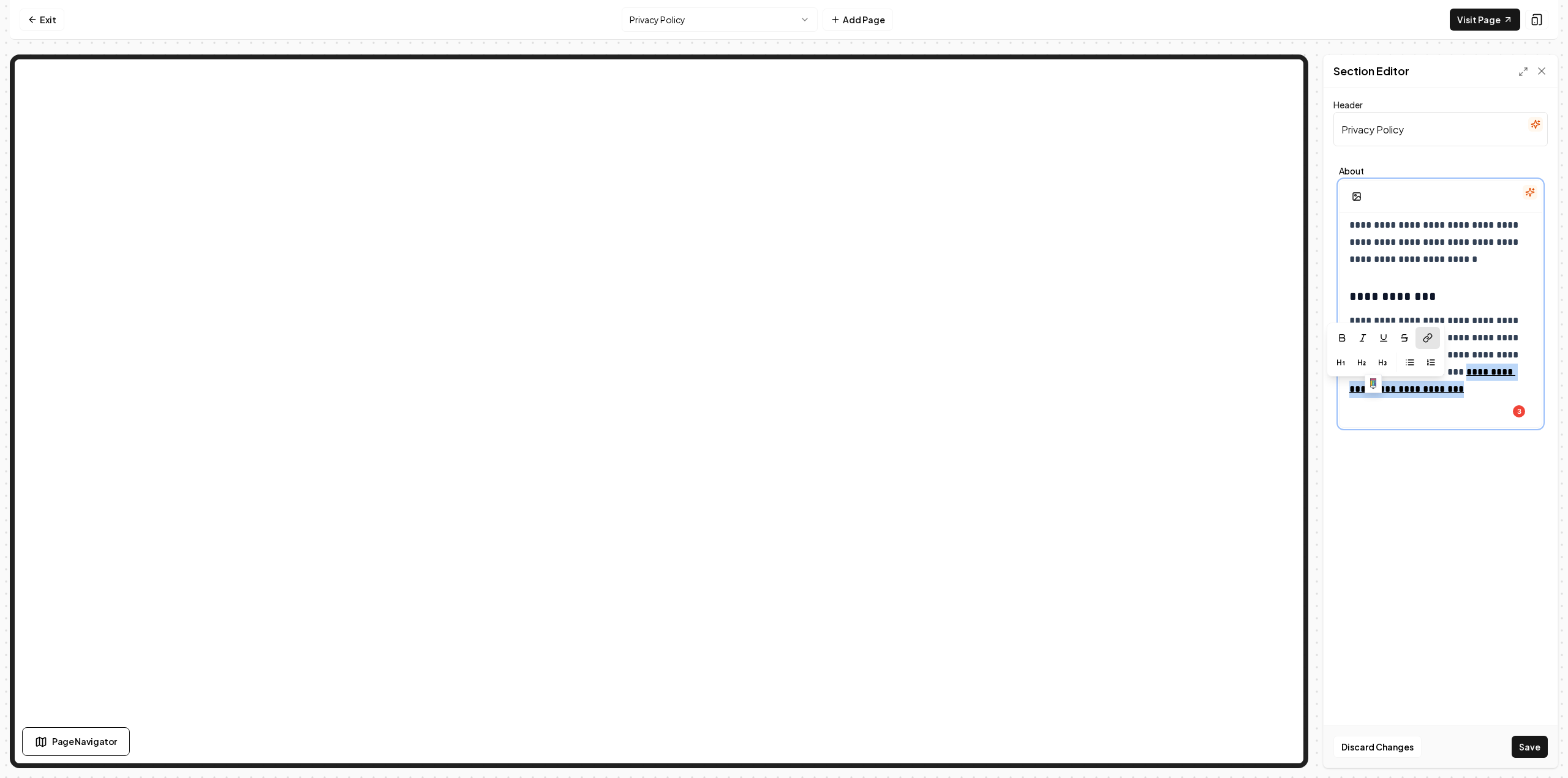
drag, startPoint x: 1365, startPoint y: 408, endPoint x: 1346, endPoint y: 397, distance: 22.0
click at [1344, 339] on icon "button" at bounding box center [1342, 338] width 6 height 7
click at [1523, 735] on div "Discard Changes Save" at bounding box center [1440, 746] width 234 height 42
click at [1524, 750] on button "Save" at bounding box center [1529, 746] width 36 height 22
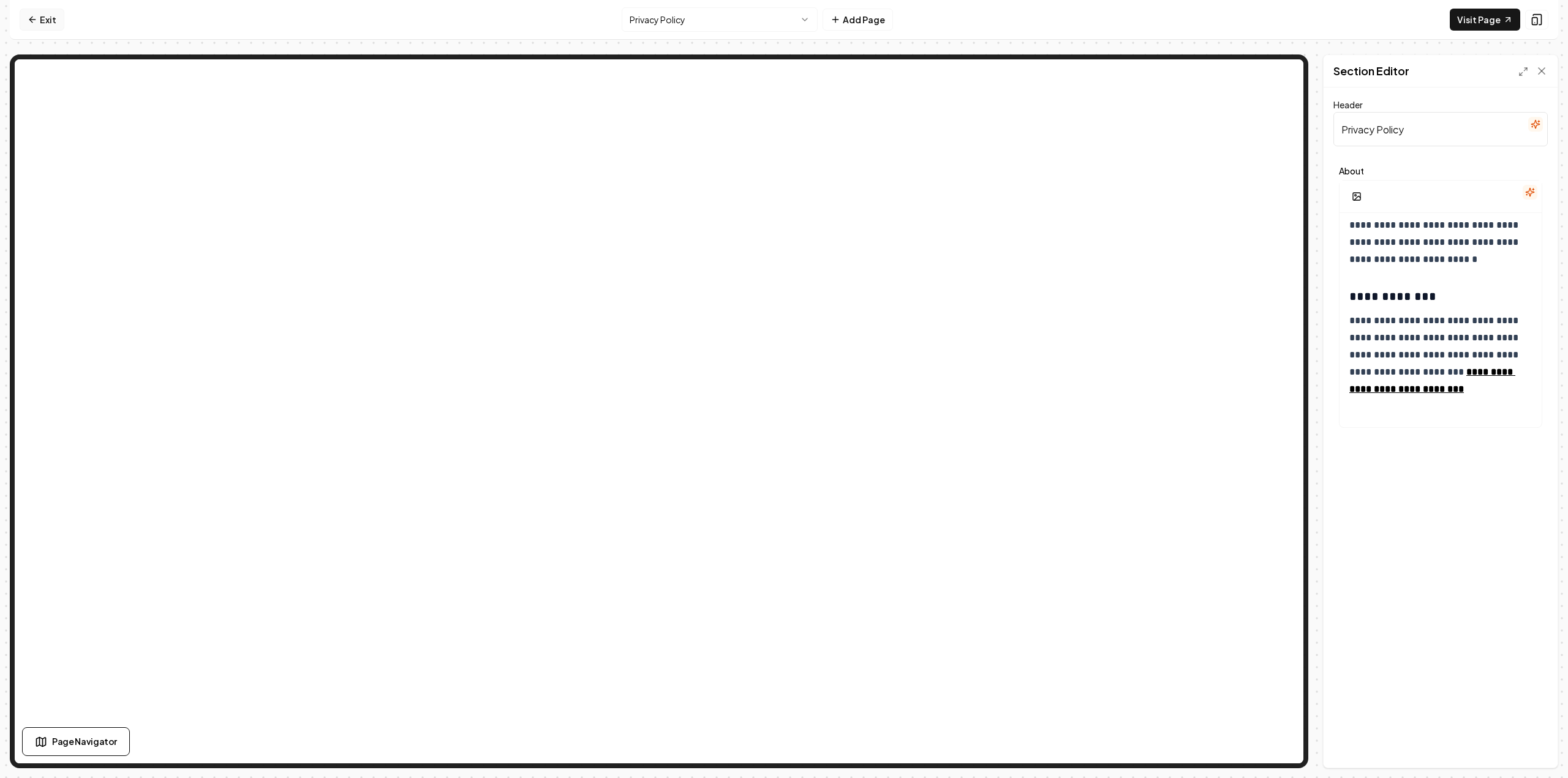
click at [48, 18] on link "Exit" at bounding box center [42, 19] width 44 height 22
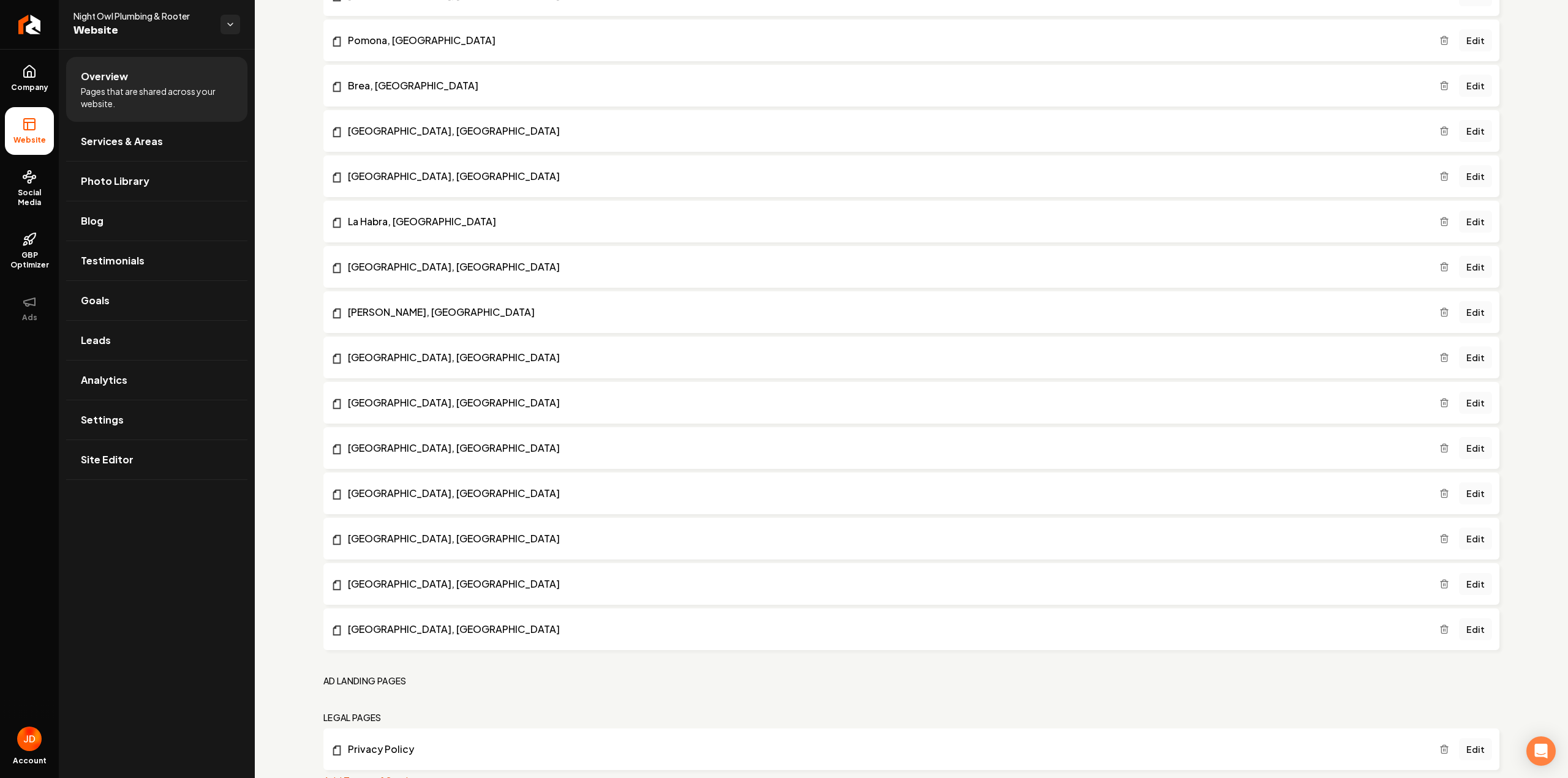
scroll to position [1838, 0]
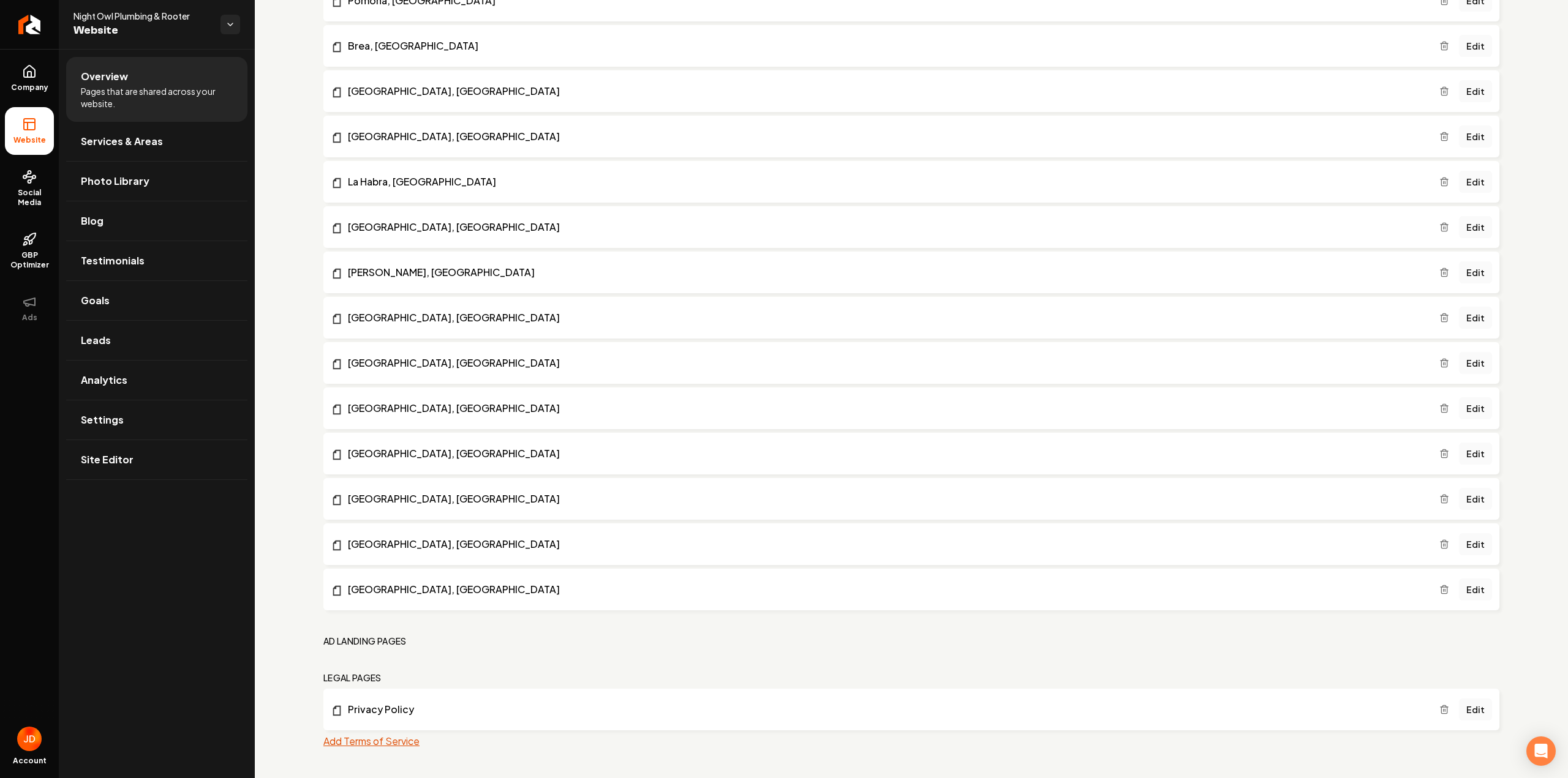
click at [383, 738] on button "Add Terms of Service" at bounding box center [371, 741] width 96 height 15
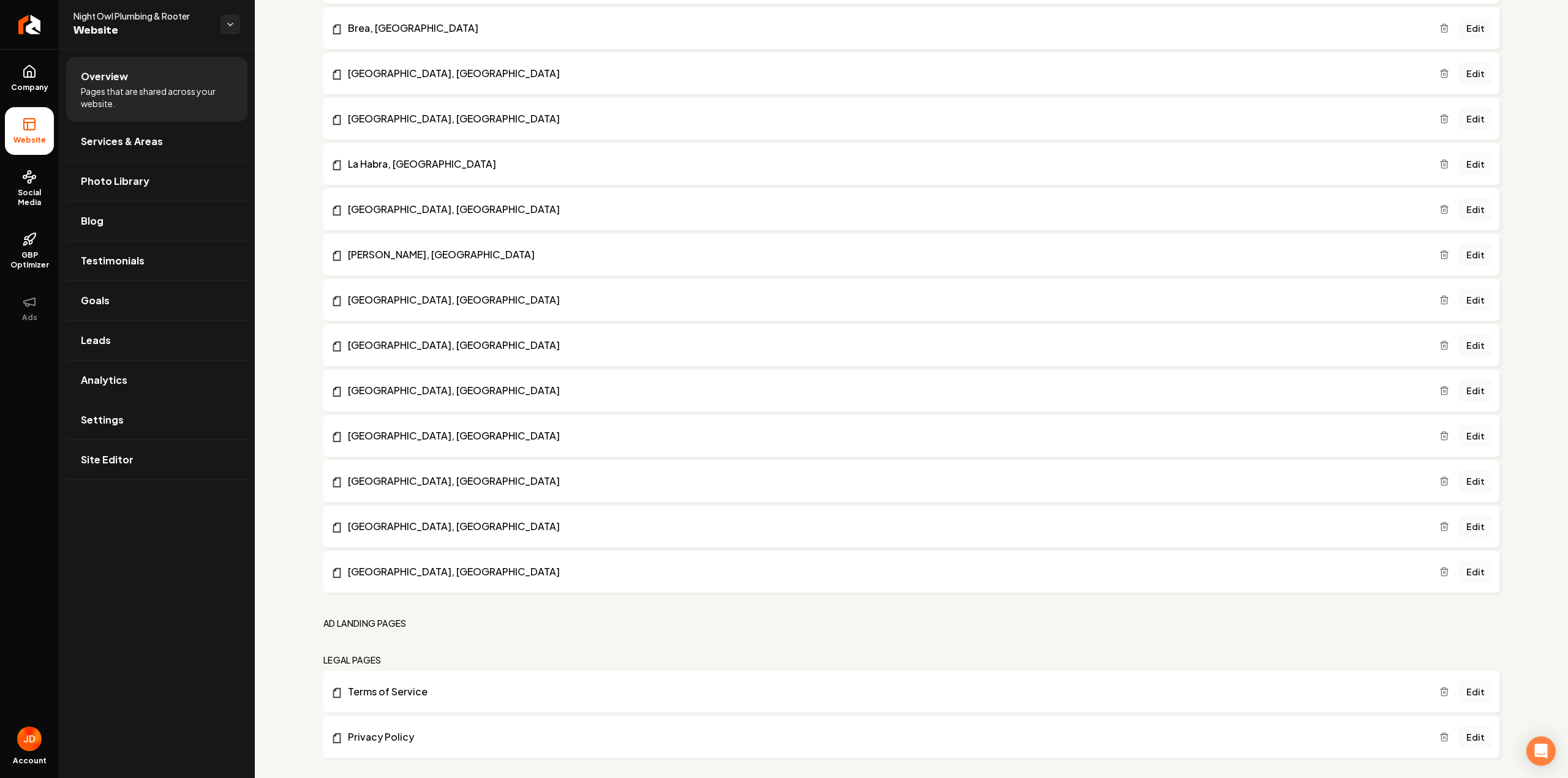
scroll to position [1869, 0]
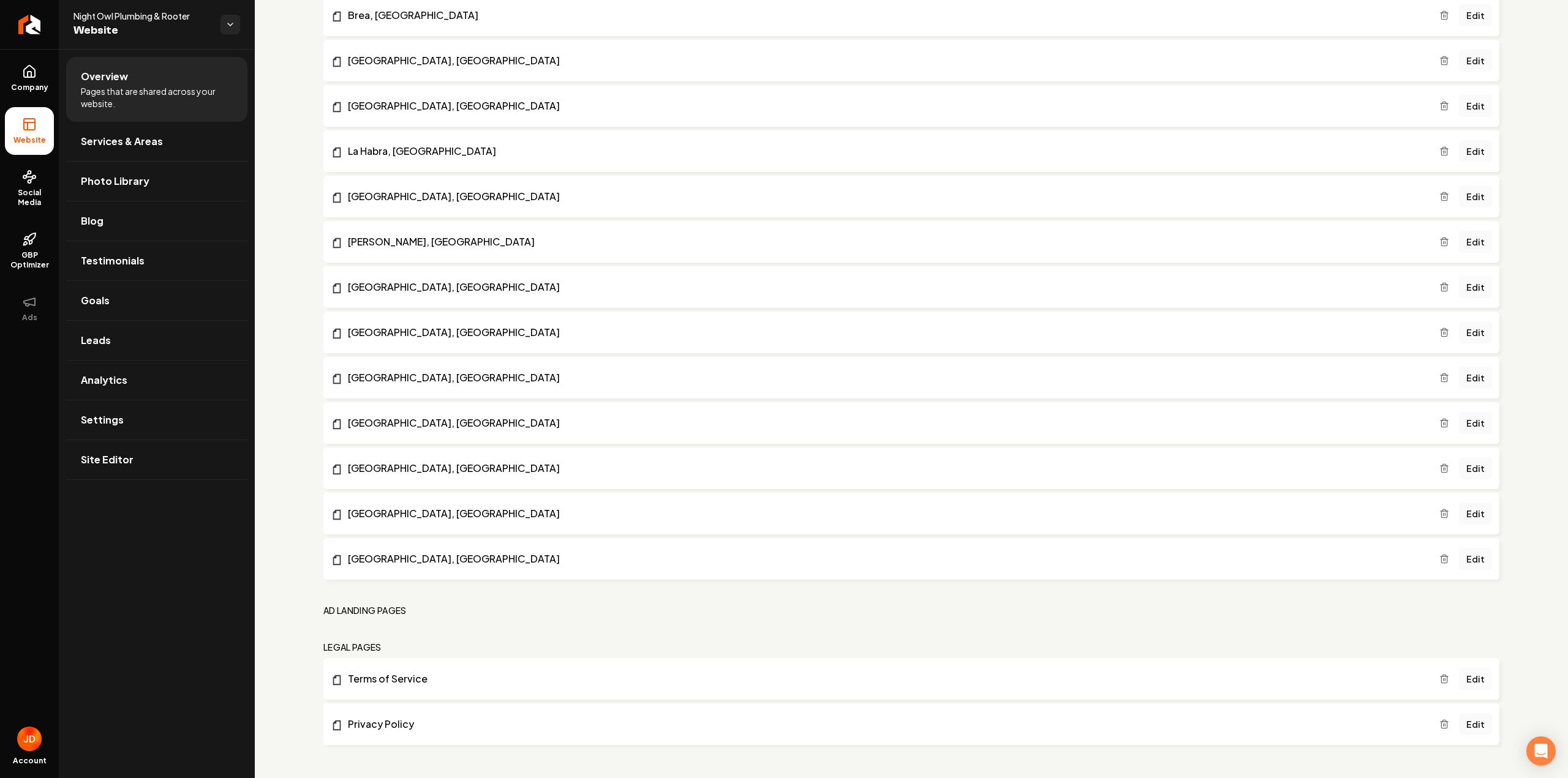
click at [1467, 684] on link "Edit" at bounding box center [1474, 678] width 33 height 22
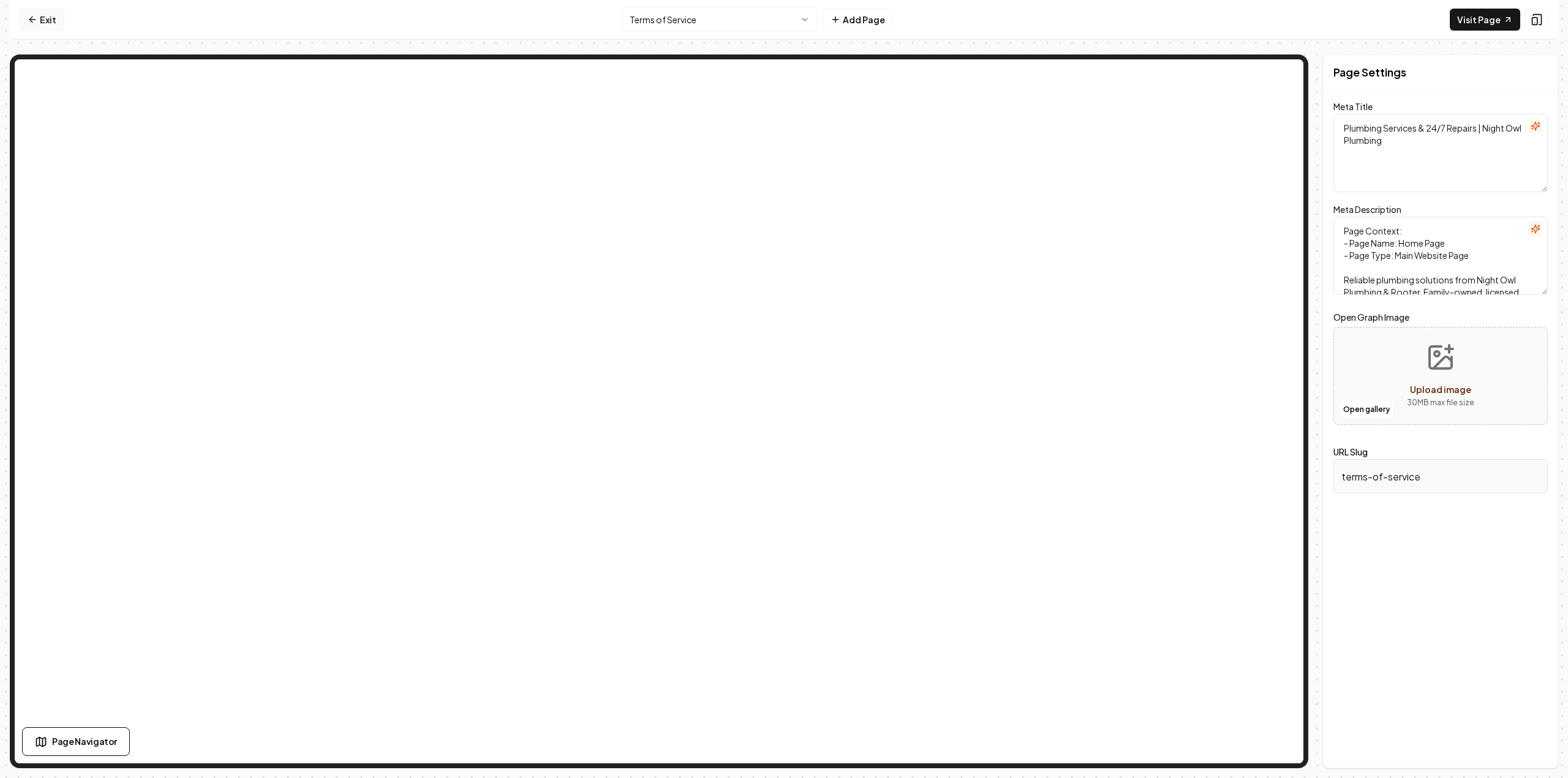
click at [48, 19] on link "Exit" at bounding box center [42, 19] width 44 height 22
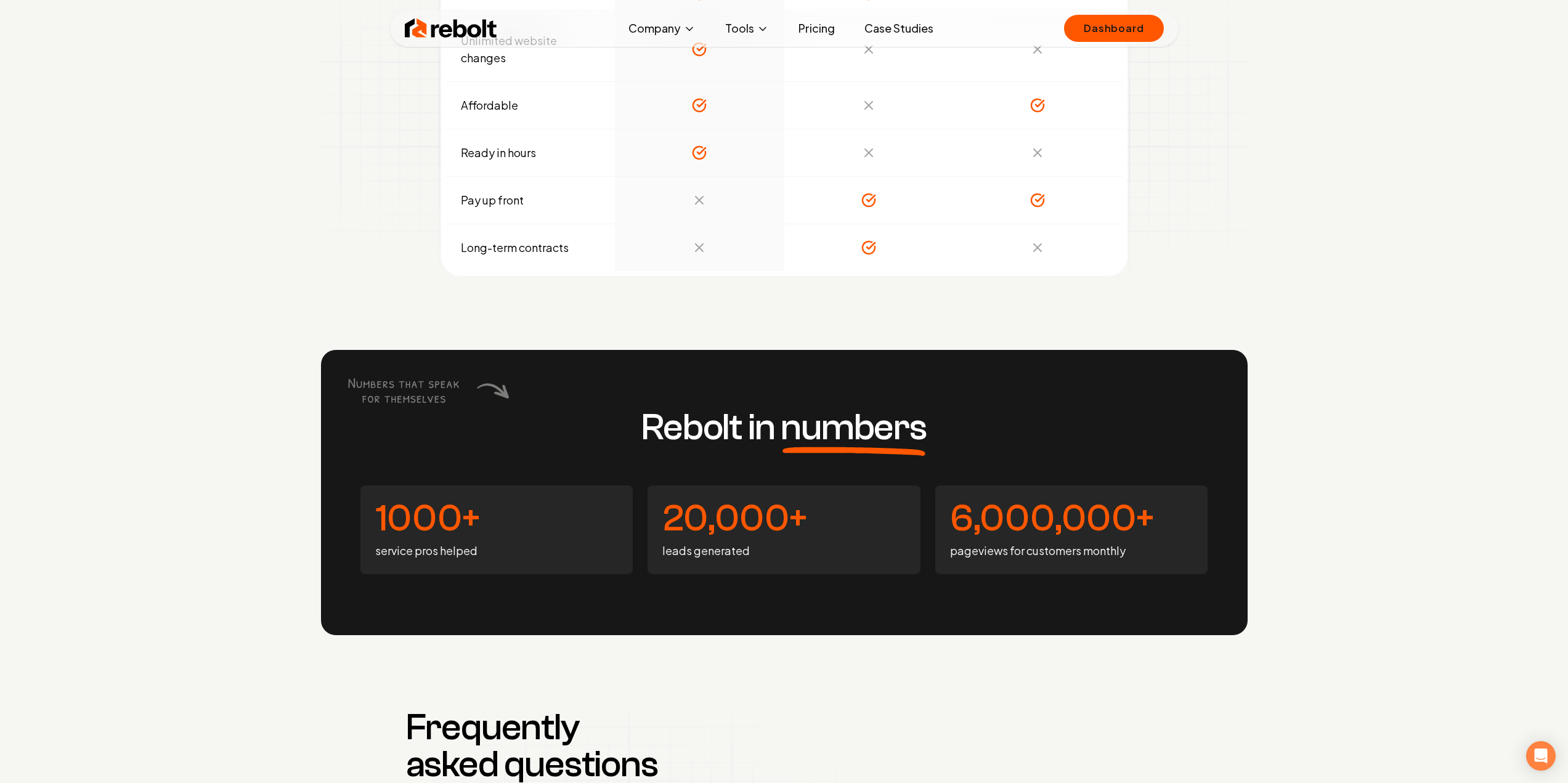
scroll to position [5943, 0]
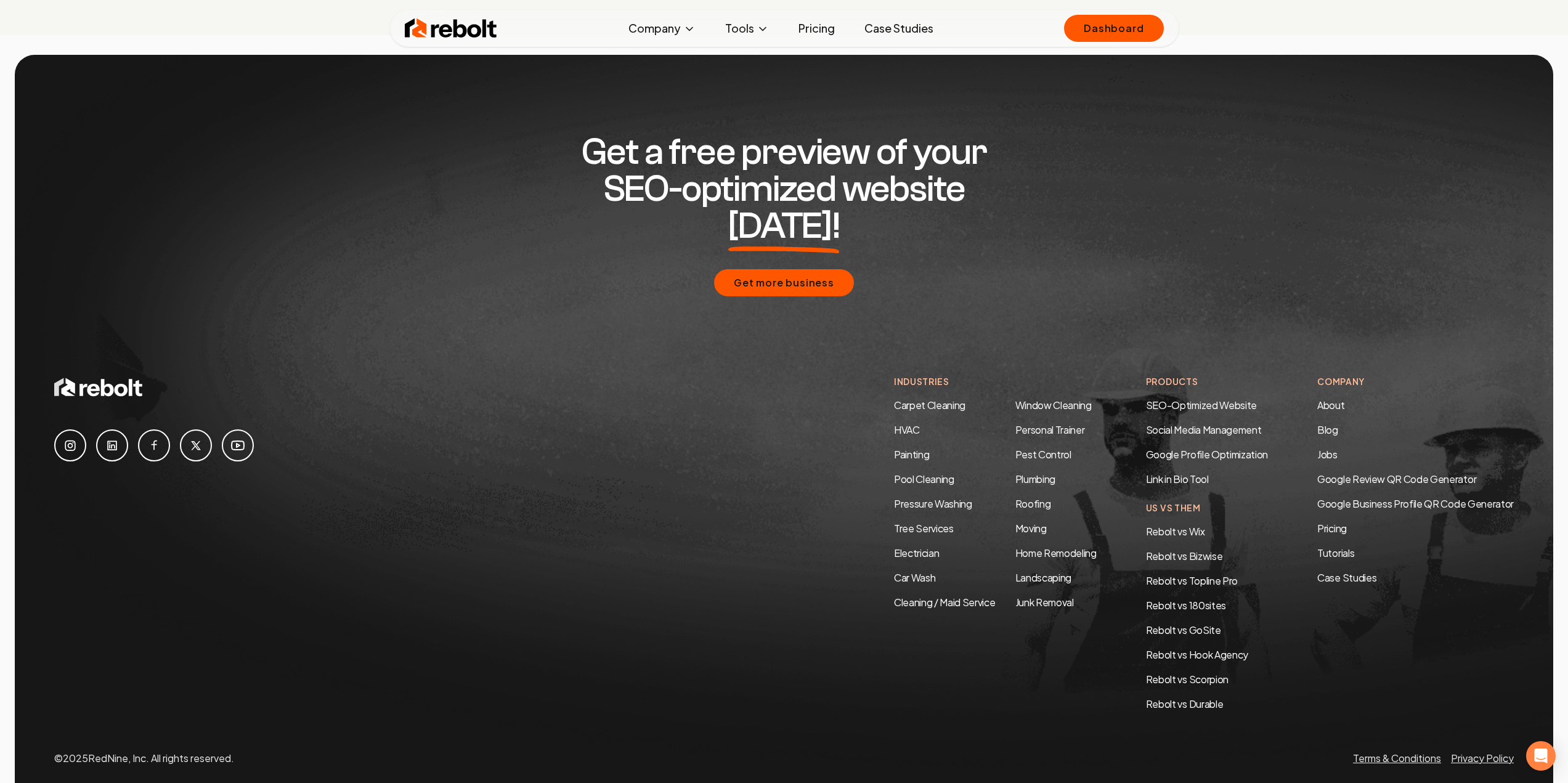
drag, startPoint x: 283, startPoint y: 249, endPoint x: 242, endPoint y: 566, distance: 319.6
click at [1321, 398] on link "About" at bounding box center [1330, 405] width 28 height 13
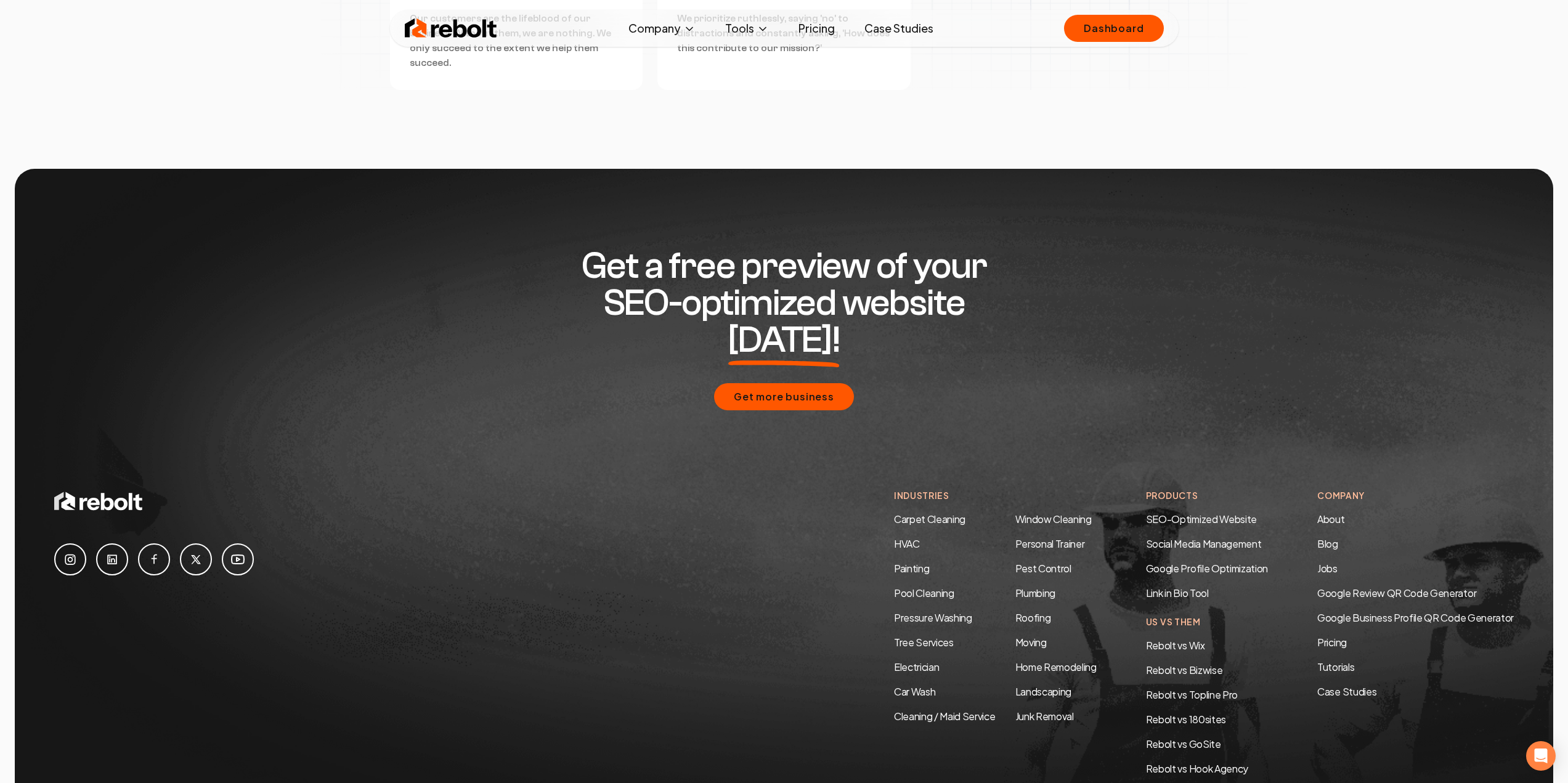
scroll to position [3491, 0]
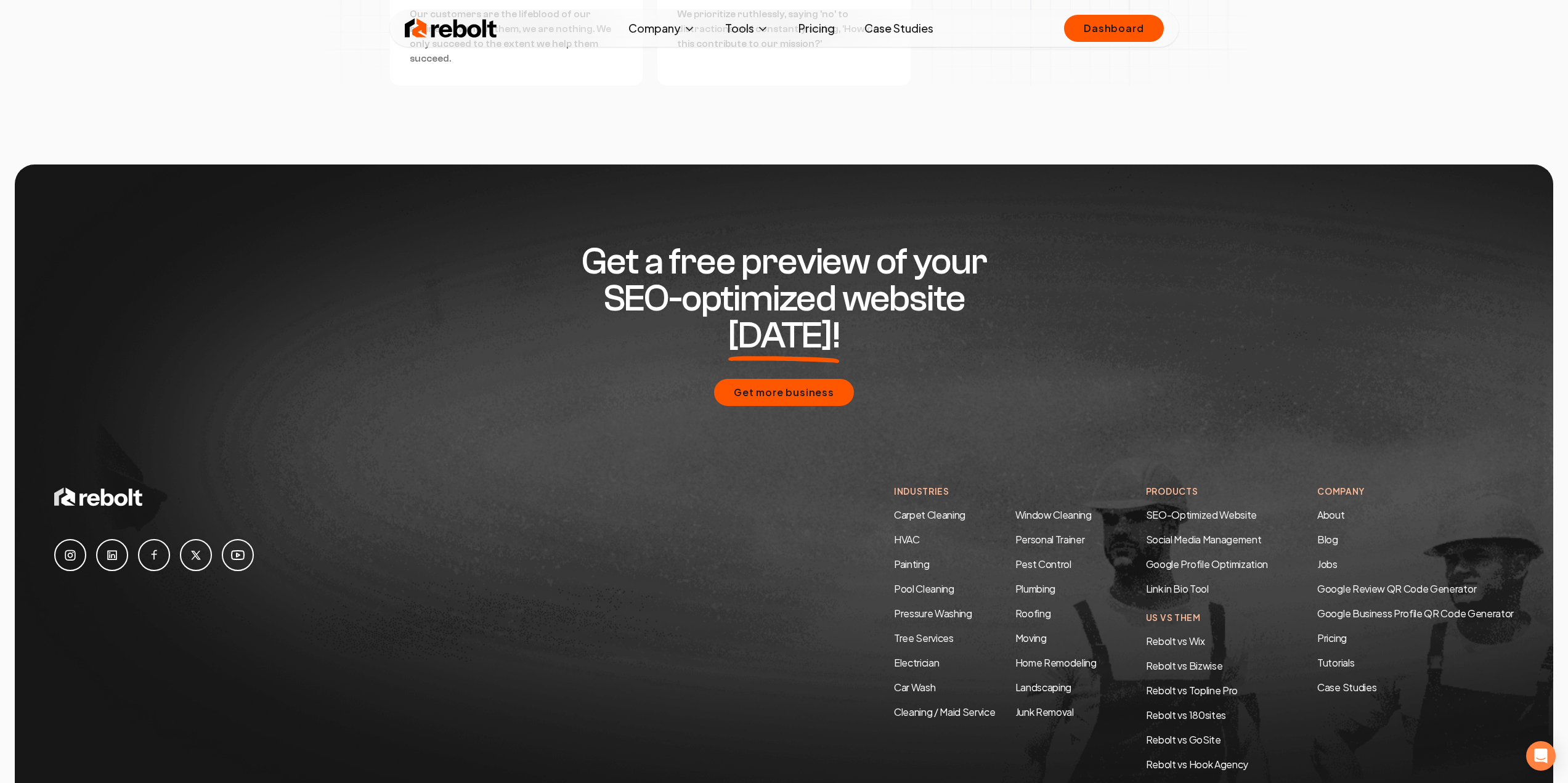
click at [50, 500] on img at bounding box center [784, 529] width 1539 height 730
click at [55, 539] on link at bounding box center [70, 555] width 32 height 32
click at [239, 553] on icon at bounding box center [238, 555] width 3 height 4
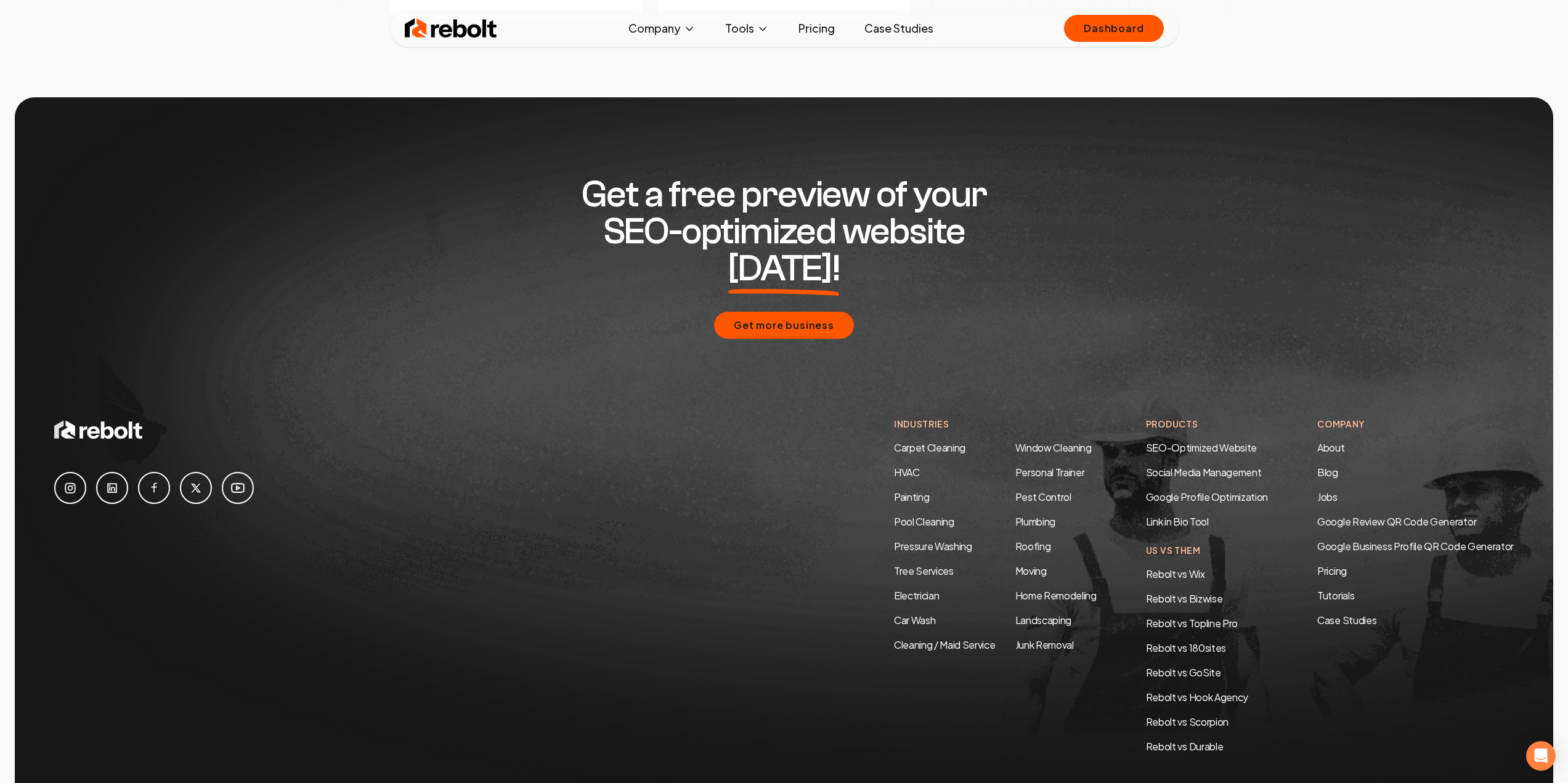
scroll to position [3585, 0]
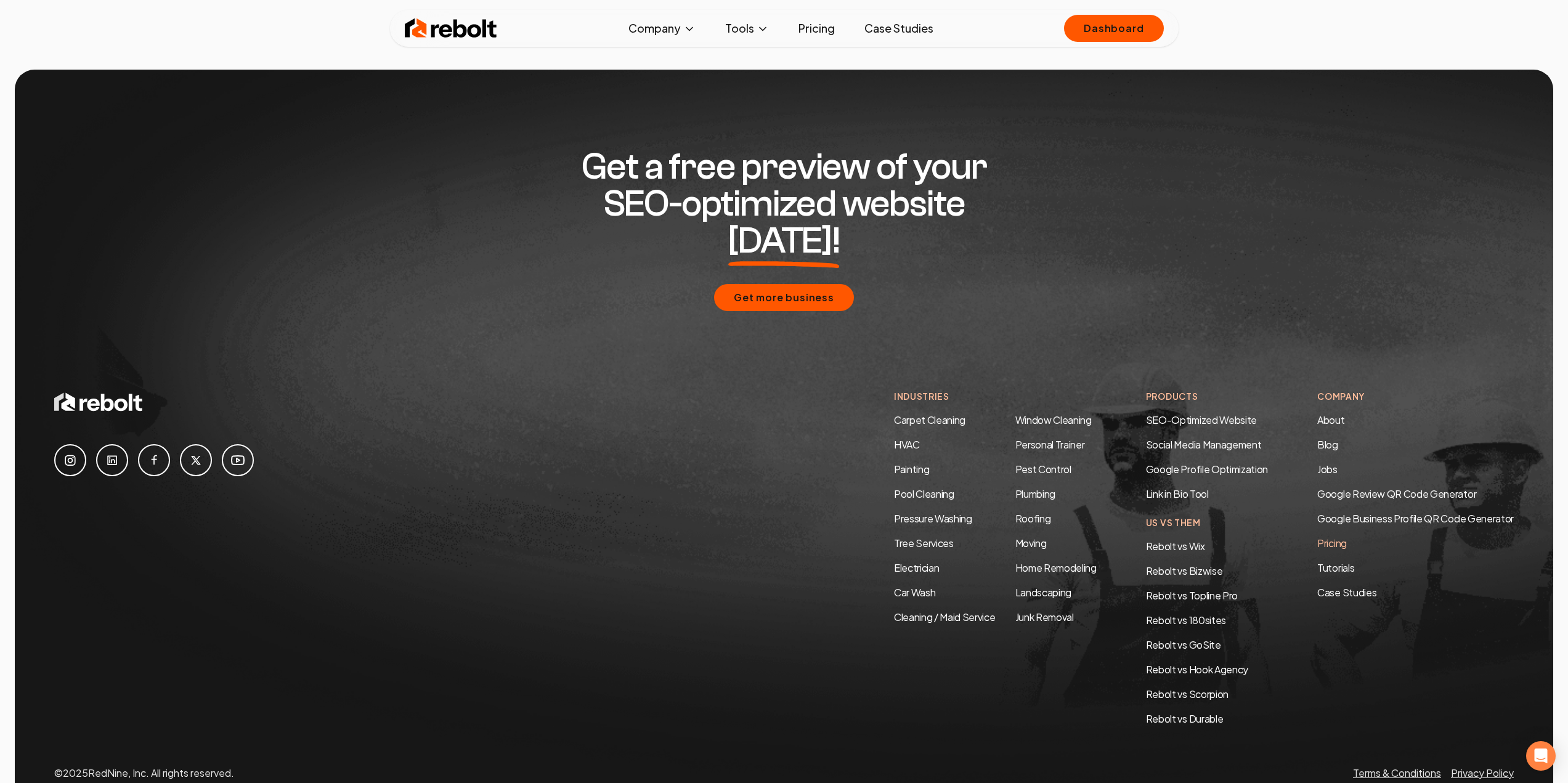
click at [1336, 536] on link "Pricing" at bounding box center [1415, 544] width 197 height 15
